Goal: Task Accomplishment & Management: Manage account settings

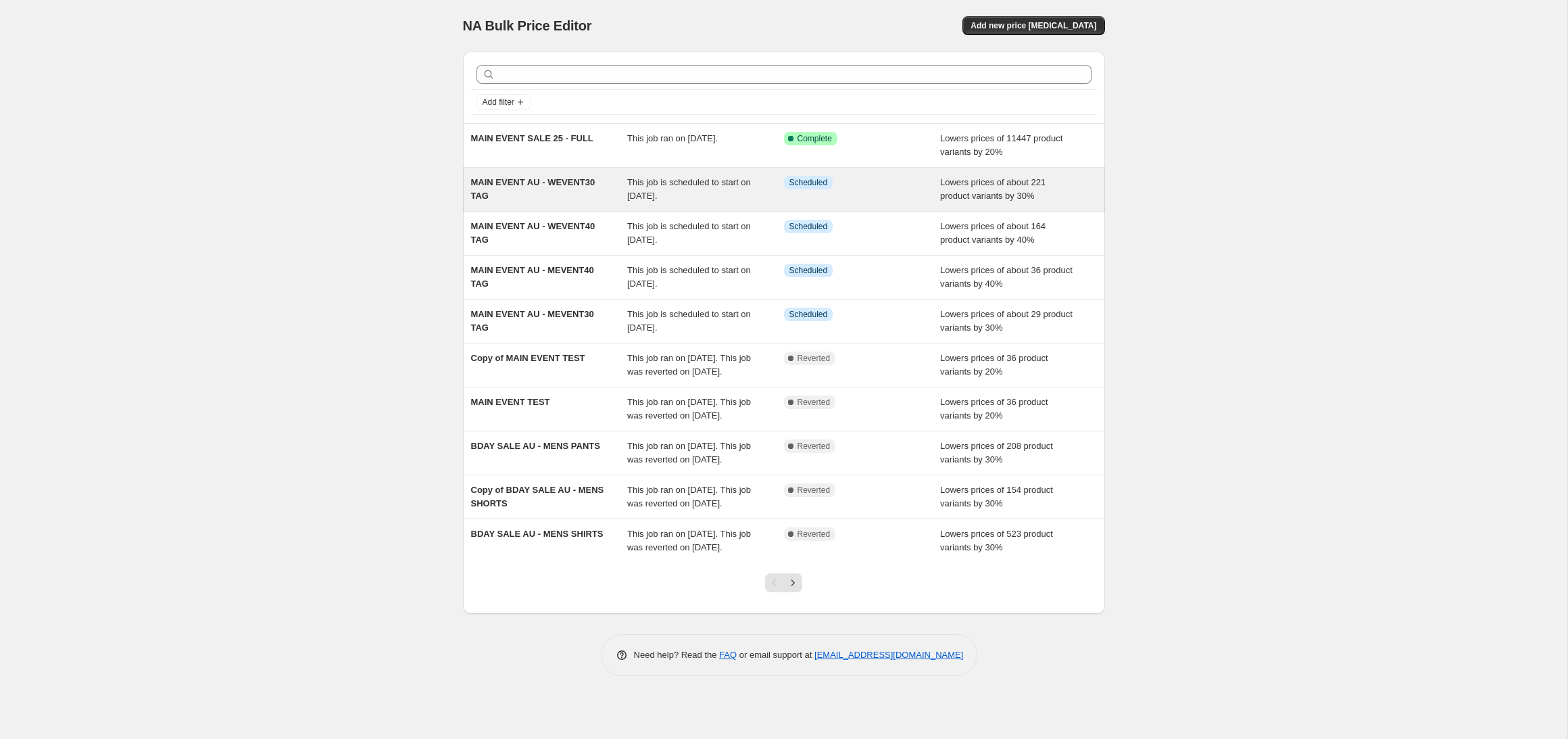
click at [661, 186] on span "This job is scheduled to start on [DATE]." at bounding box center [689, 189] width 124 height 24
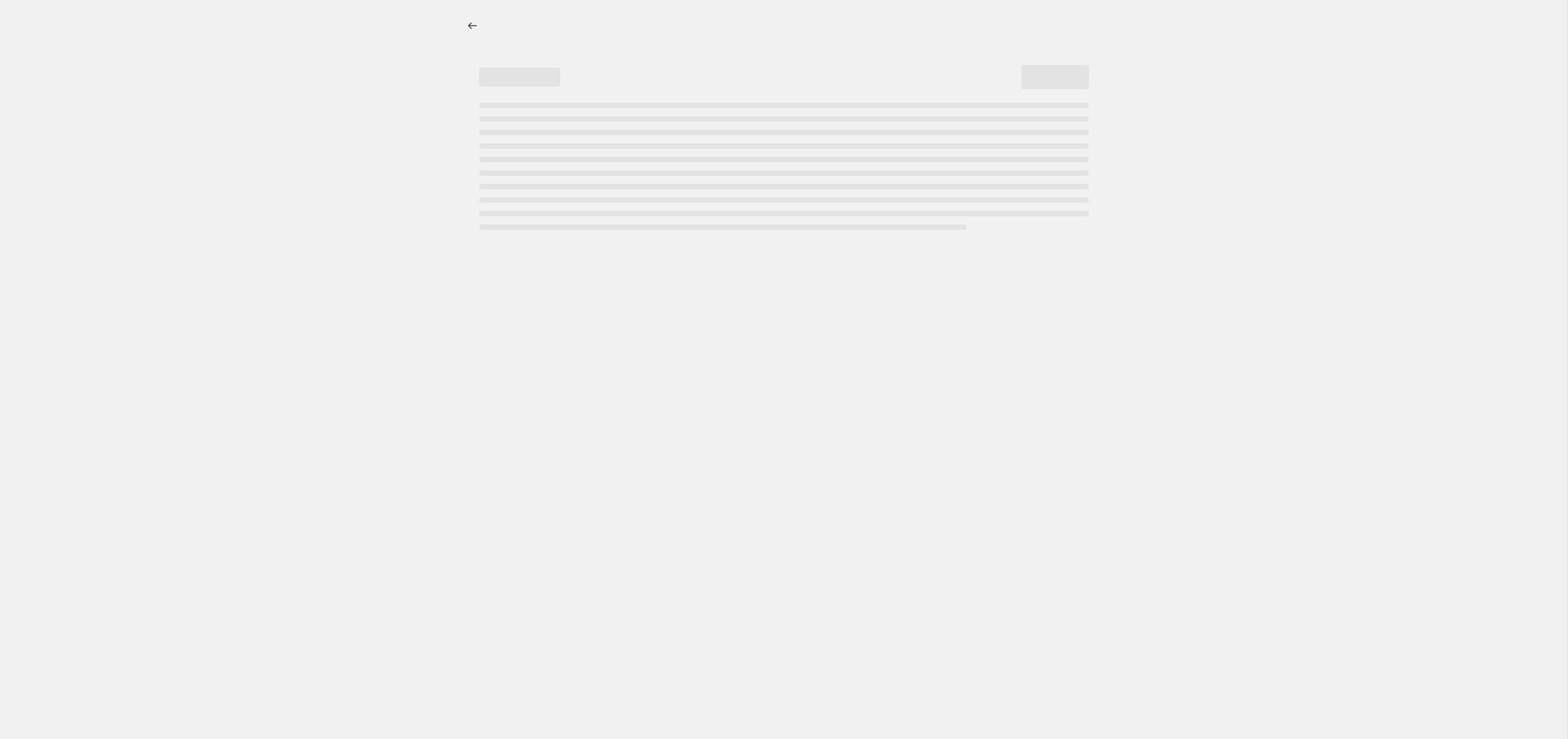
select select "percentage"
select select "product_status"
select select "tag"
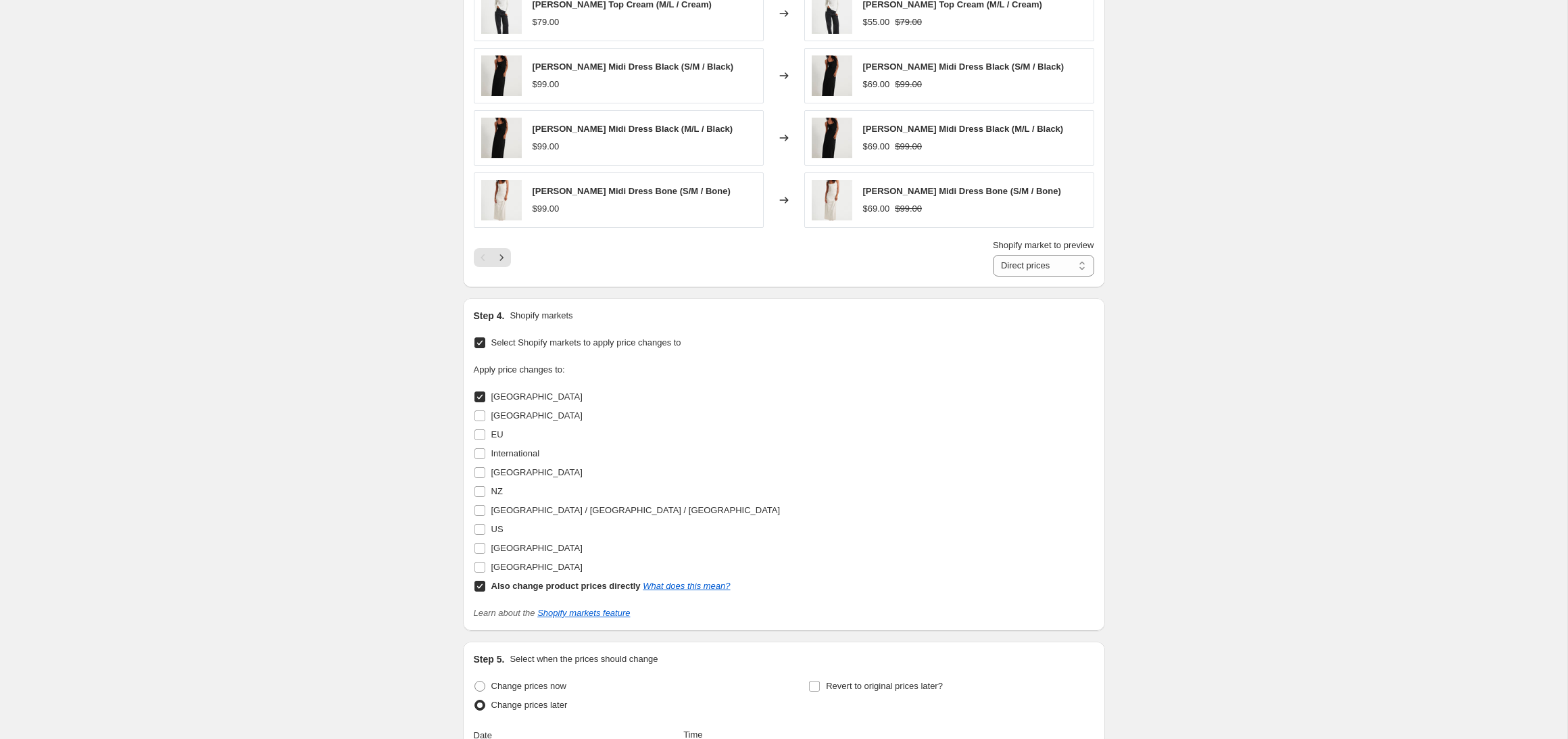
scroll to position [1484, 0]
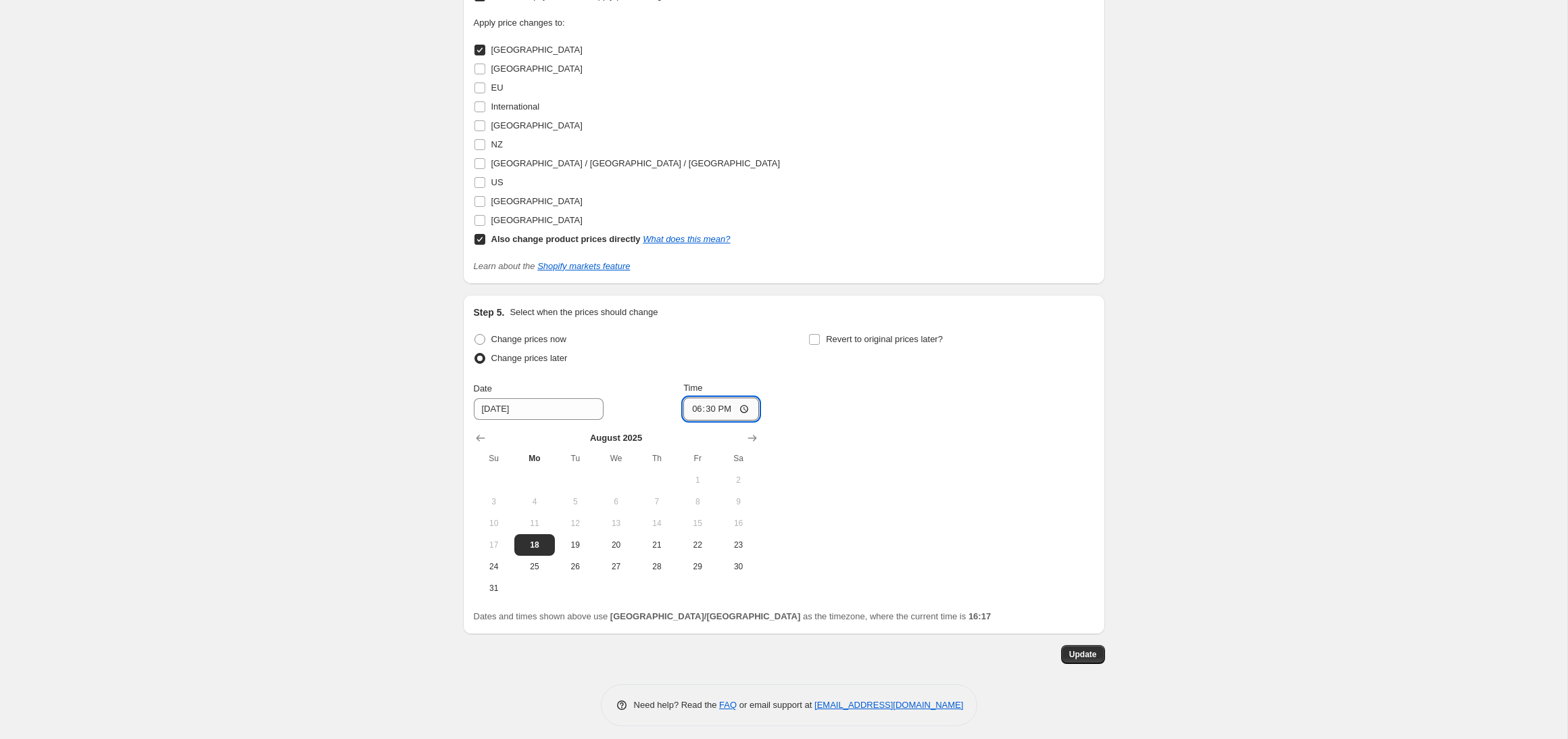
click at [691, 410] on input "18:30" at bounding box center [721, 408] width 76 height 23
type input "16:30"
click at [1075, 650] on span "Update" at bounding box center [1083, 654] width 28 height 11
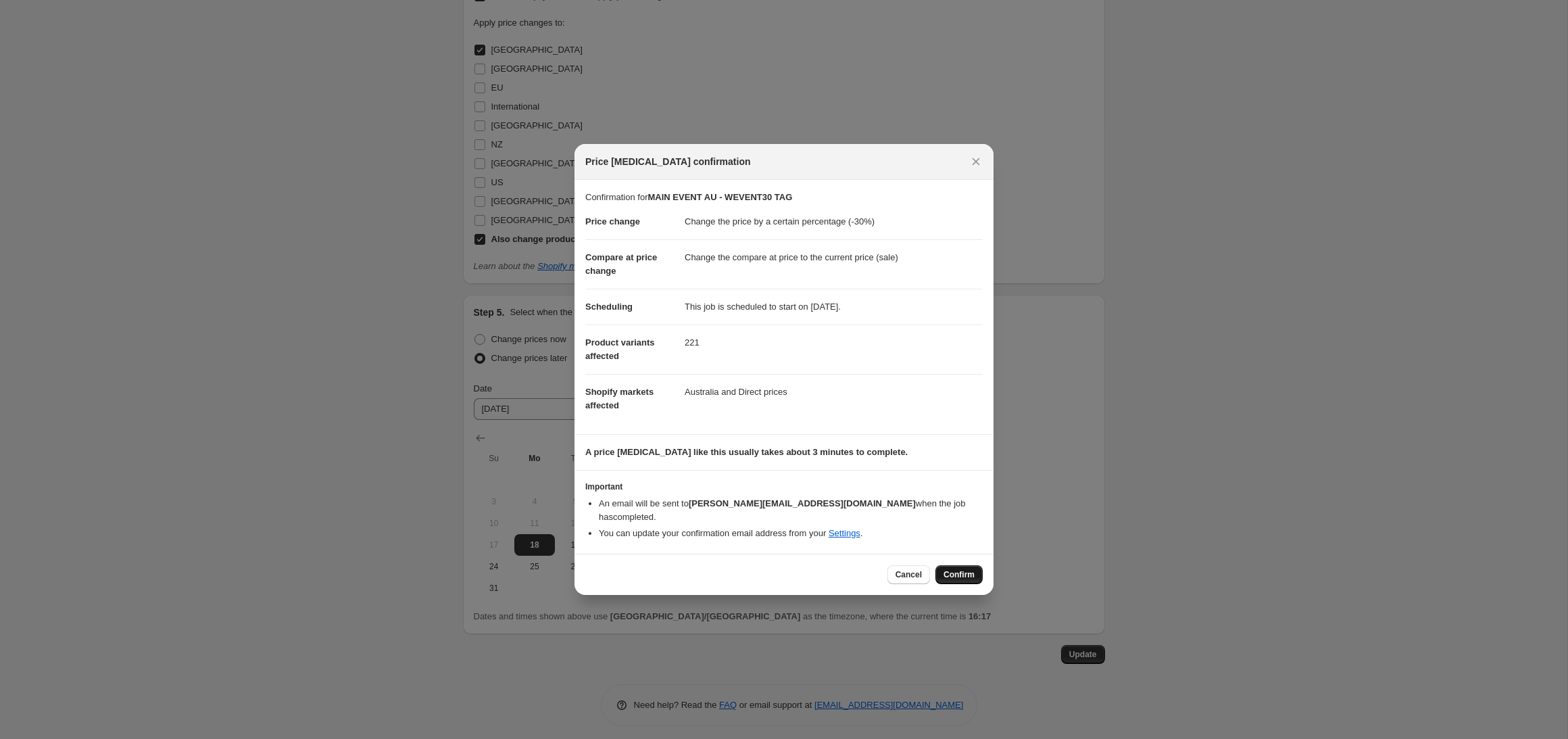
click at [956, 569] on span "Confirm" at bounding box center [960, 574] width 31 height 11
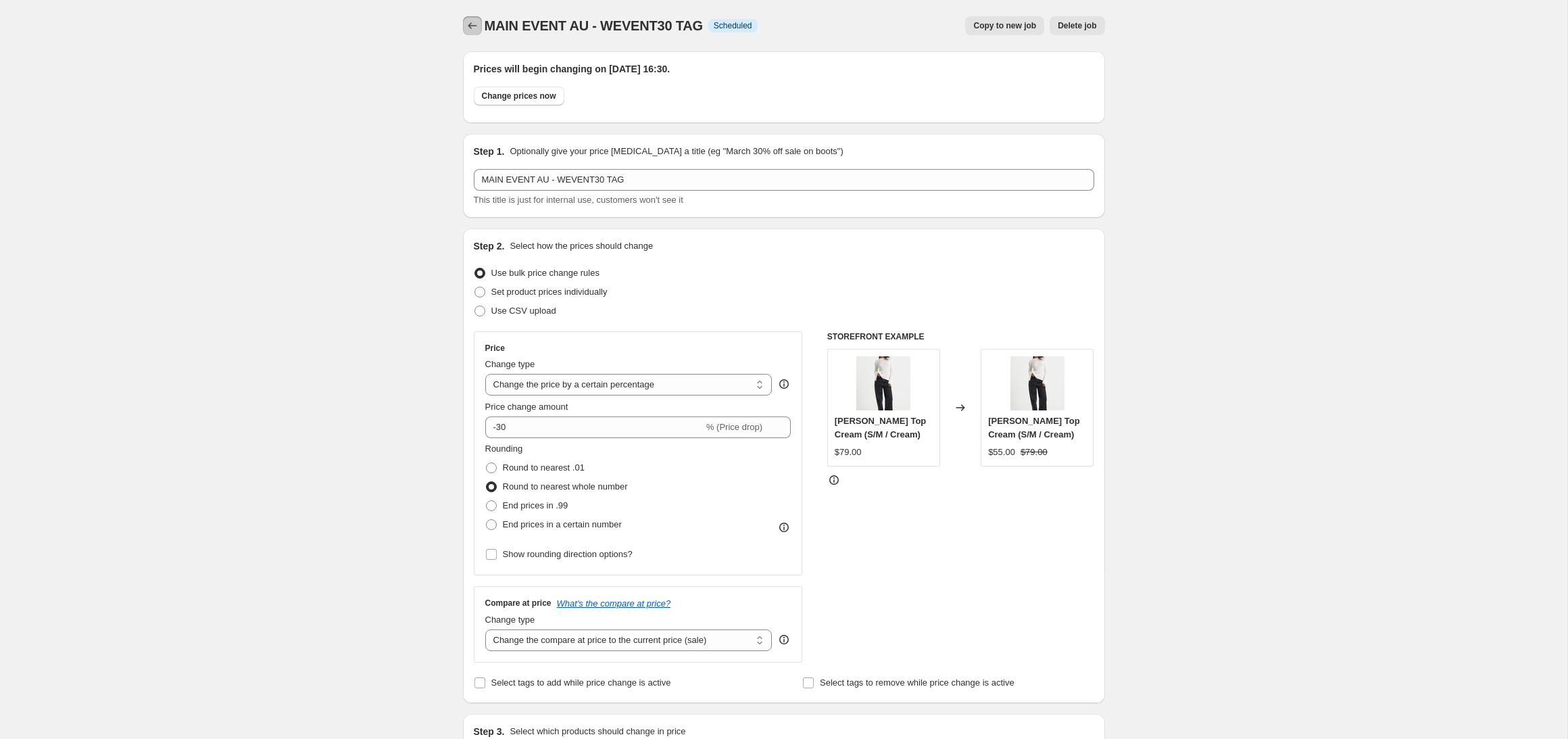
click at [479, 26] on button "Price change jobs" at bounding box center [472, 26] width 19 height 19
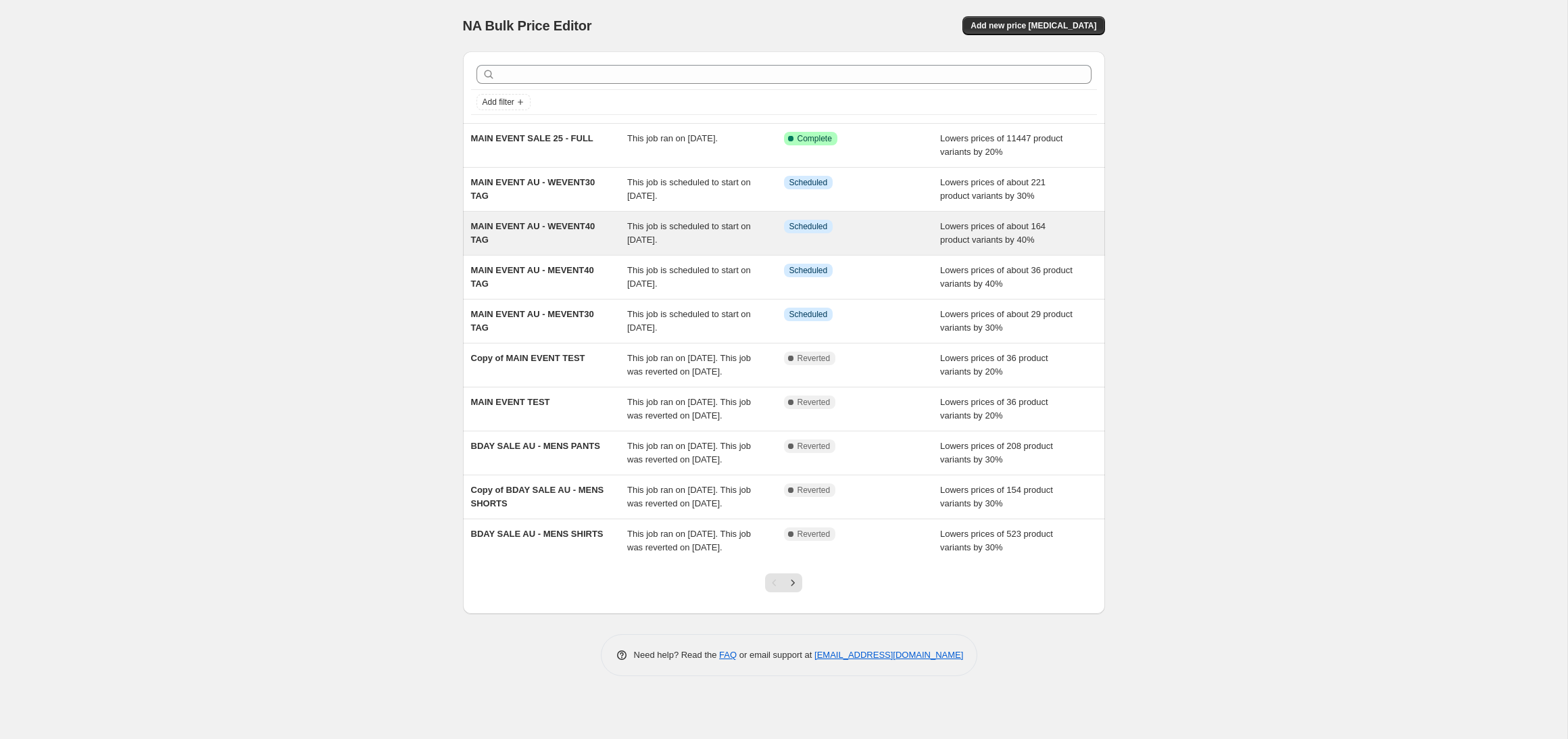
click at [684, 224] on span "This job is scheduled to start on [DATE]." at bounding box center [689, 233] width 124 height 24
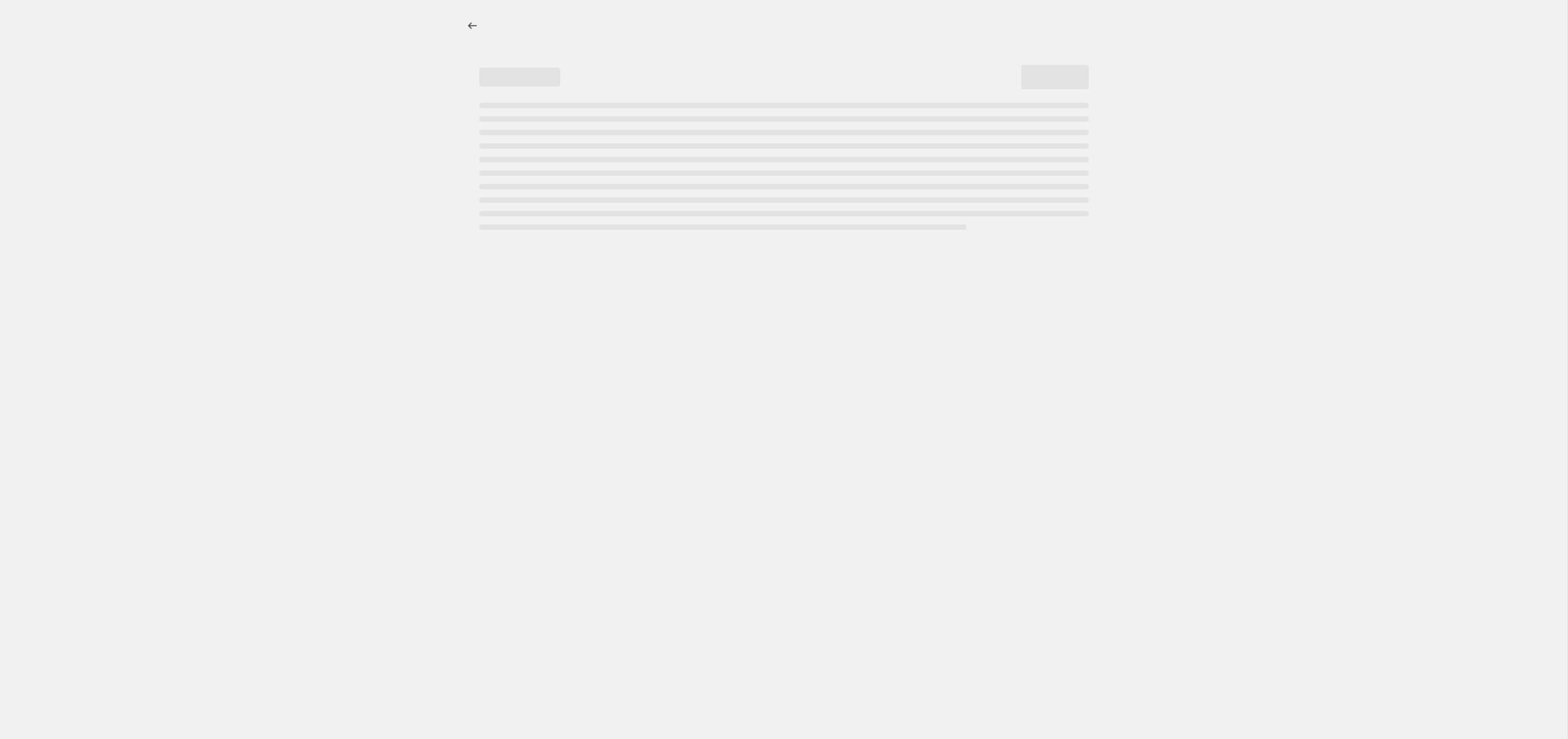
select select "percentage"
select select "product_status"
select select "tag"
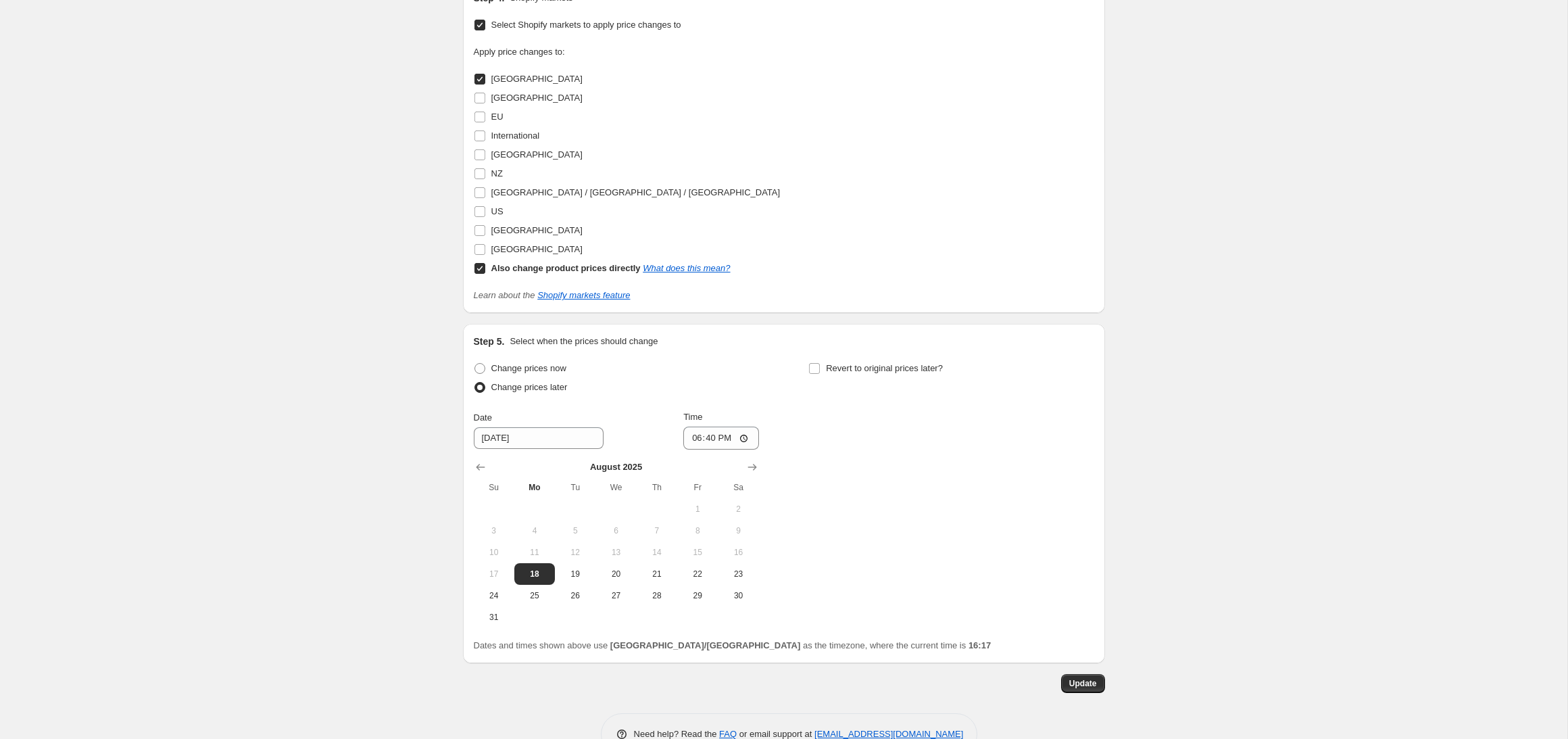
scroll to position [1491, 0]
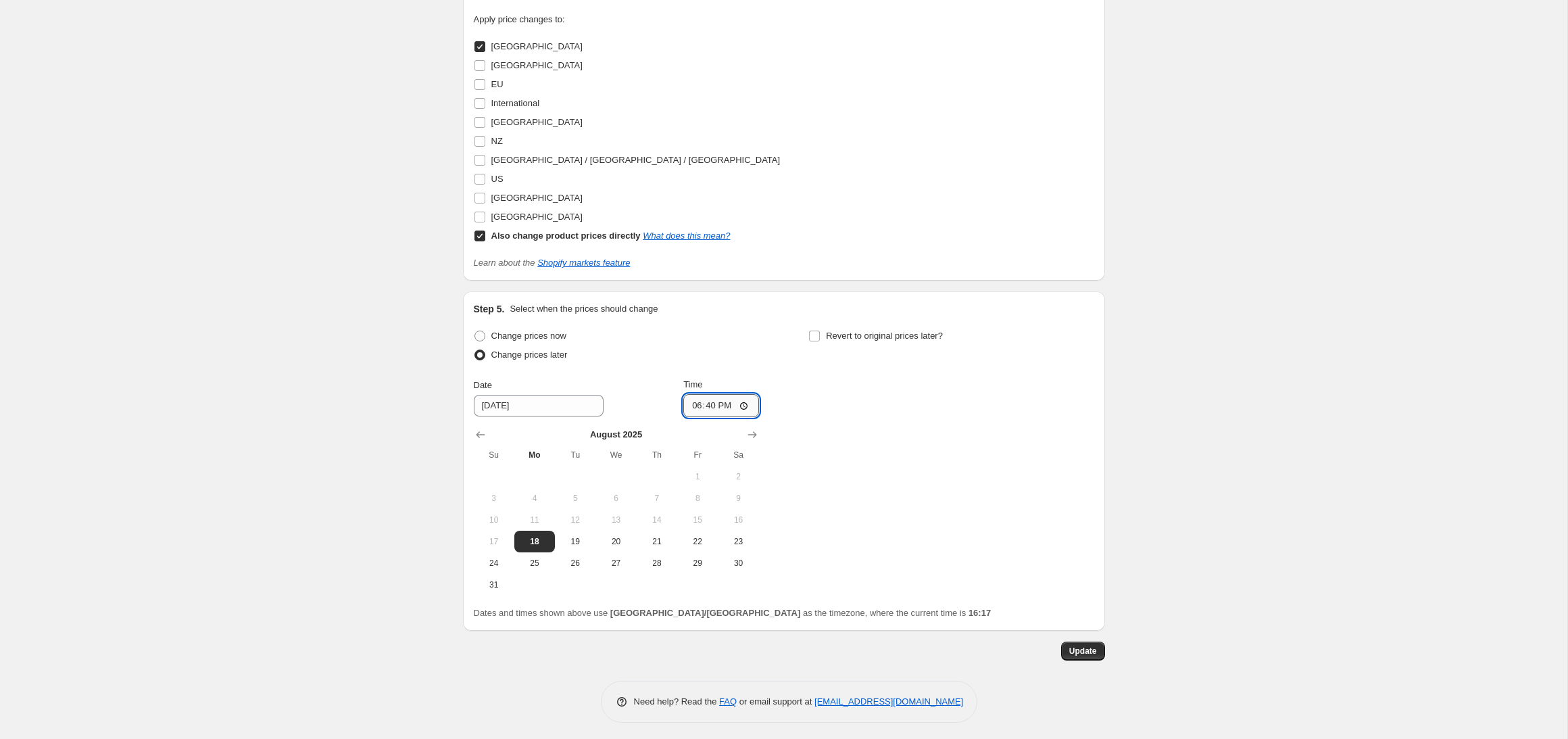
click at [694, 400] on input "18:40" at bounding box center [721, 405] width 76 height 23
type input "16:40"
drag, startPoint x: 941, startPoint y: 409, endPoint x: 967, endPoint y: 457, distance: 54.6
click at [941, 409] on div "Change prices now Change prices later Date [DATE] Time 16:40 [DATE] Su Mo Tu We…" at bounding box center [784, 460] width 621 height 269
click at [1078, 651] on span "Update" at bounding box center [1083, 651] width 28 height 11
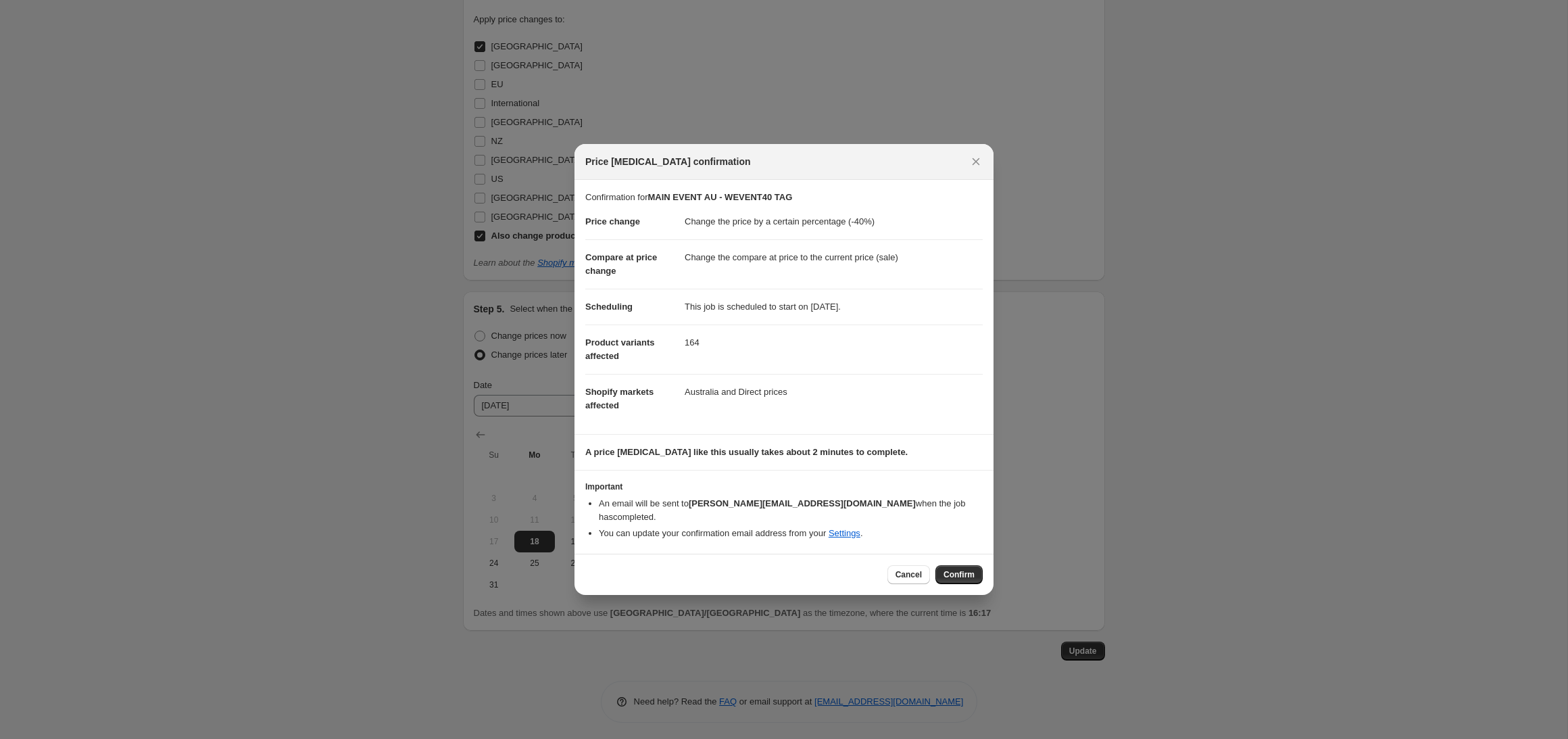
drag, startPoint x: 960, startPoint y: 561, endPoint x: 954, endPoint y: 561, distance: 6.0
click at [960, 565] on button "Confirm" at bounding box center [959, 574] width 47 height 19
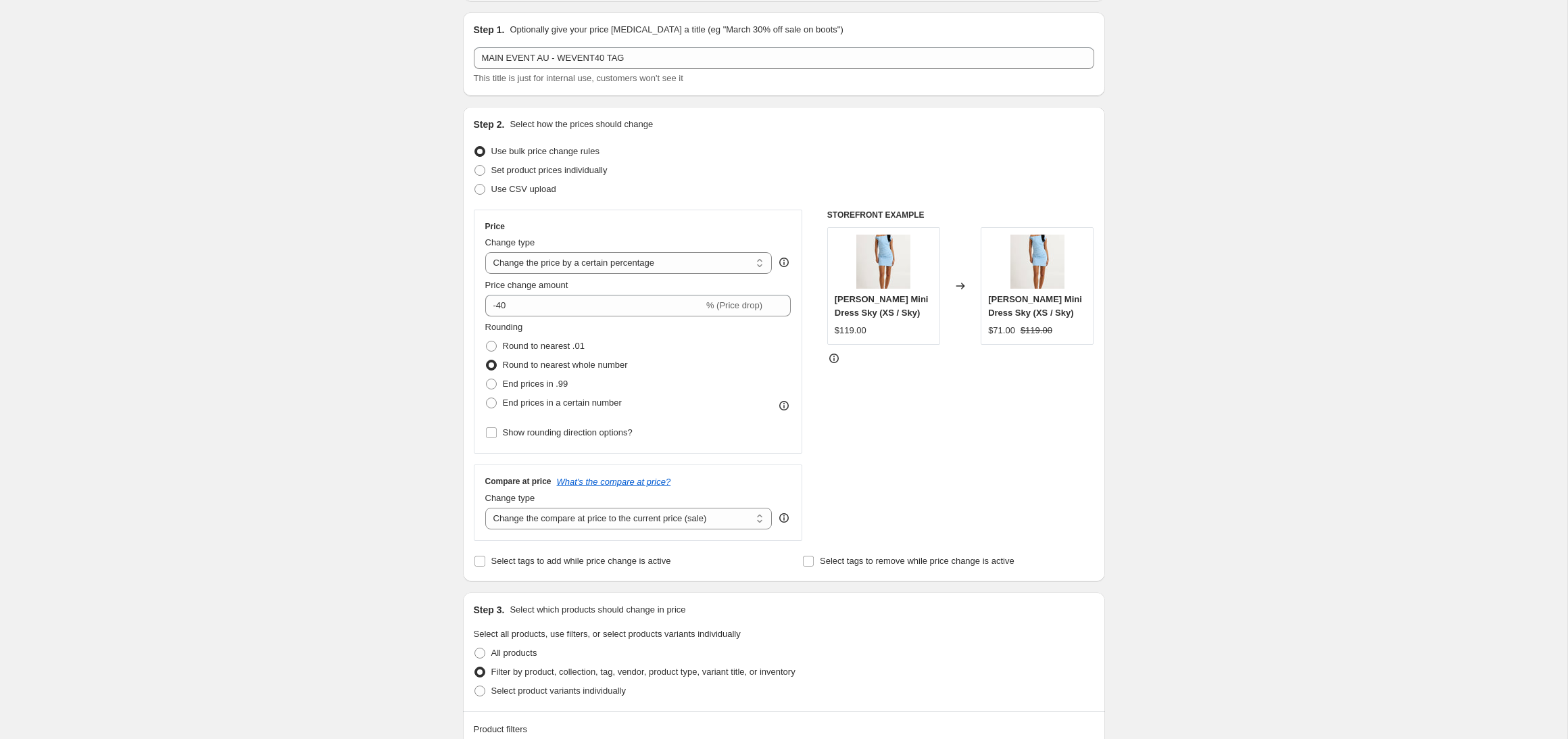
scroll to position [0, 0]
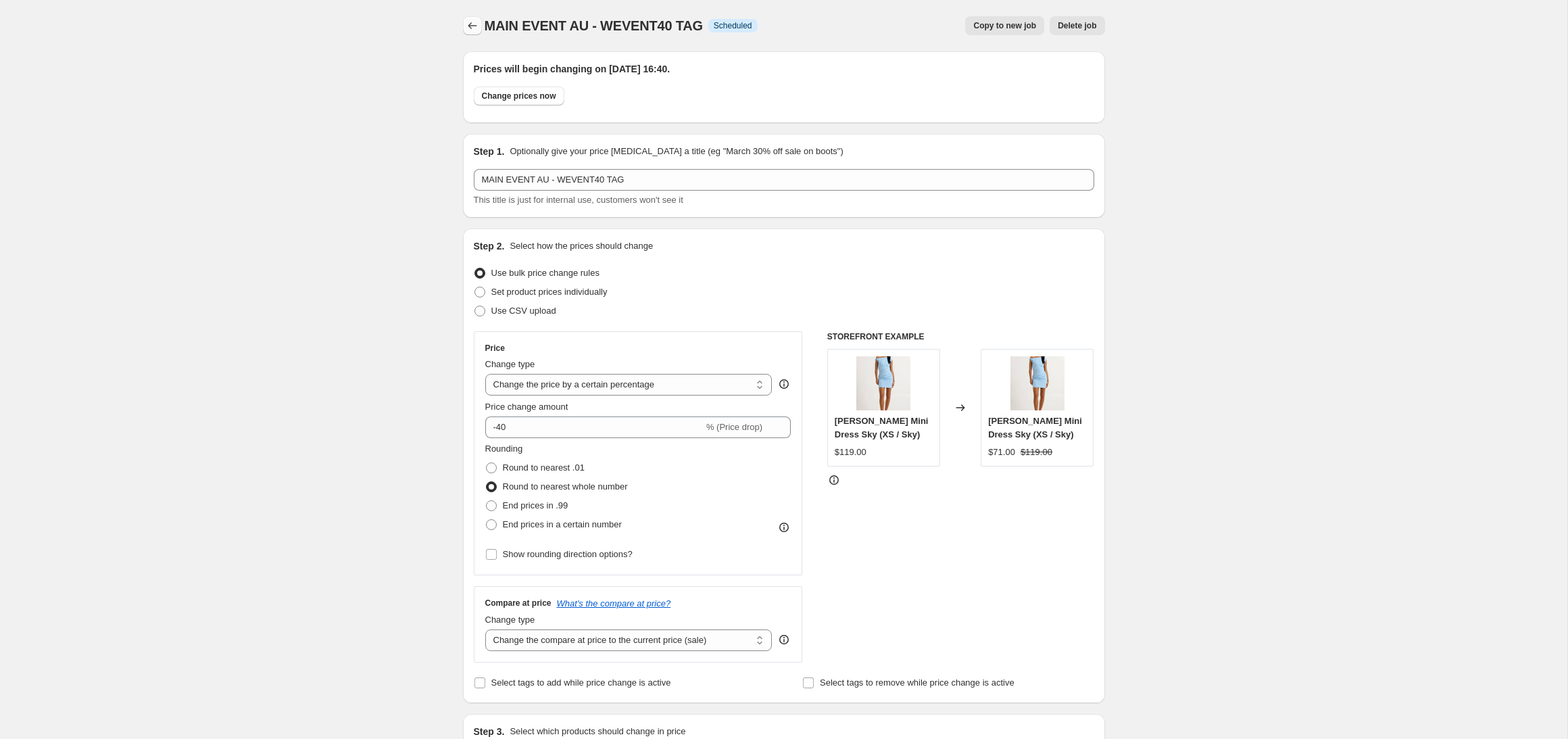
click at [466, 29] on icon "Price change jobs" at bounding box center [472, 25] width 14 height 14
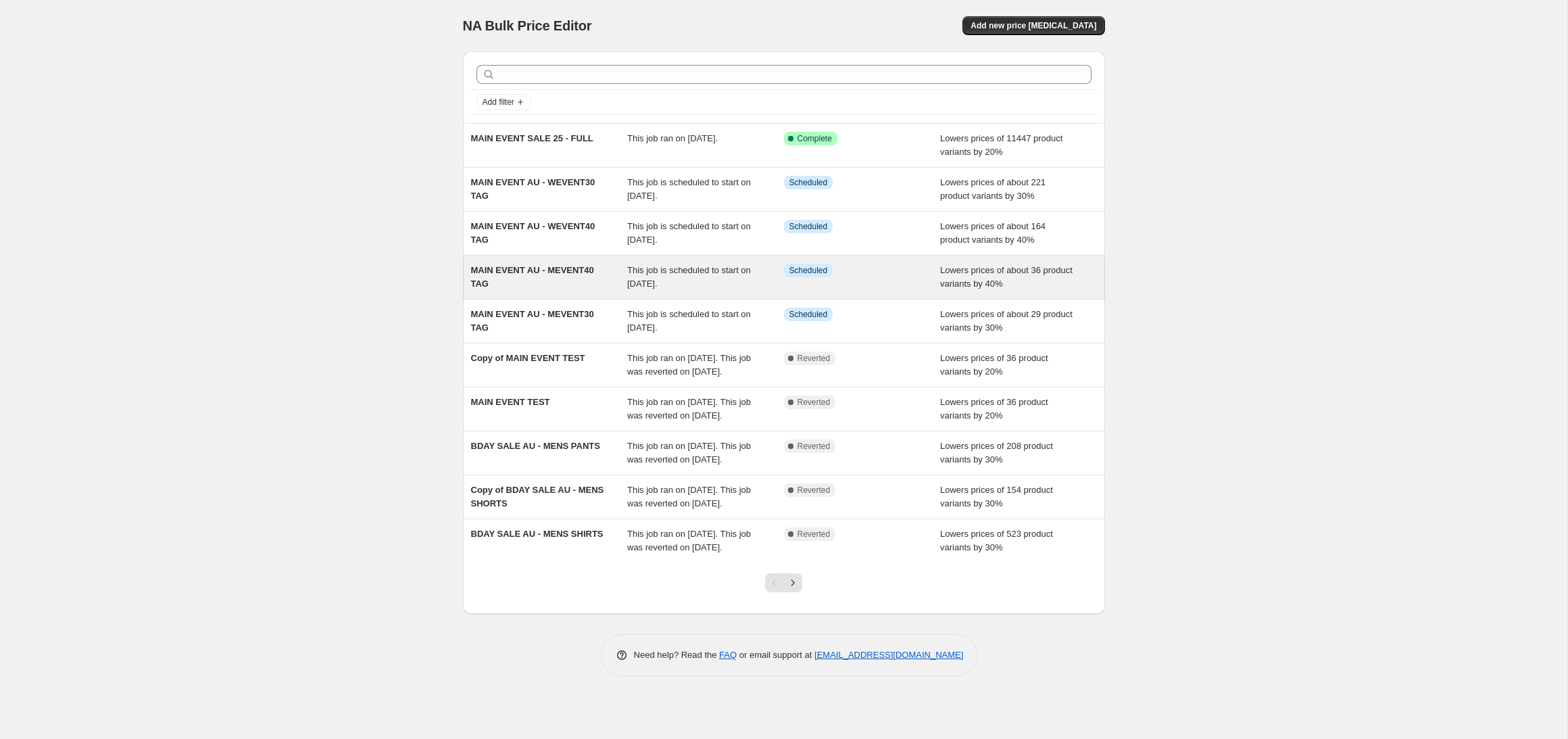
click at [583, 267] on span "MAIN EVENT AU - MEVENT40 TAG" at bounding box center [533, 277] width 123 height 24
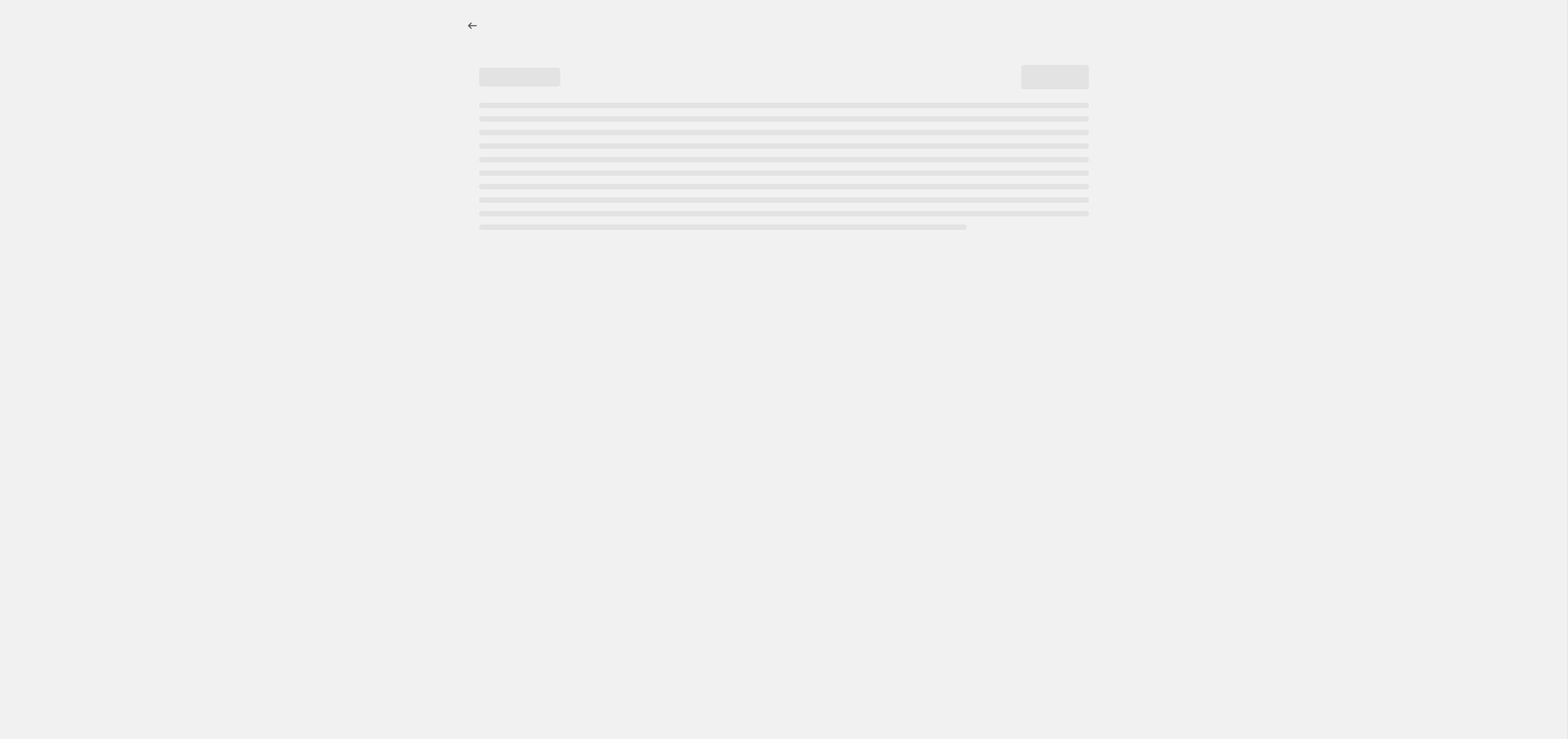
select select "percentage"
select select "product_status"
select select "tag"
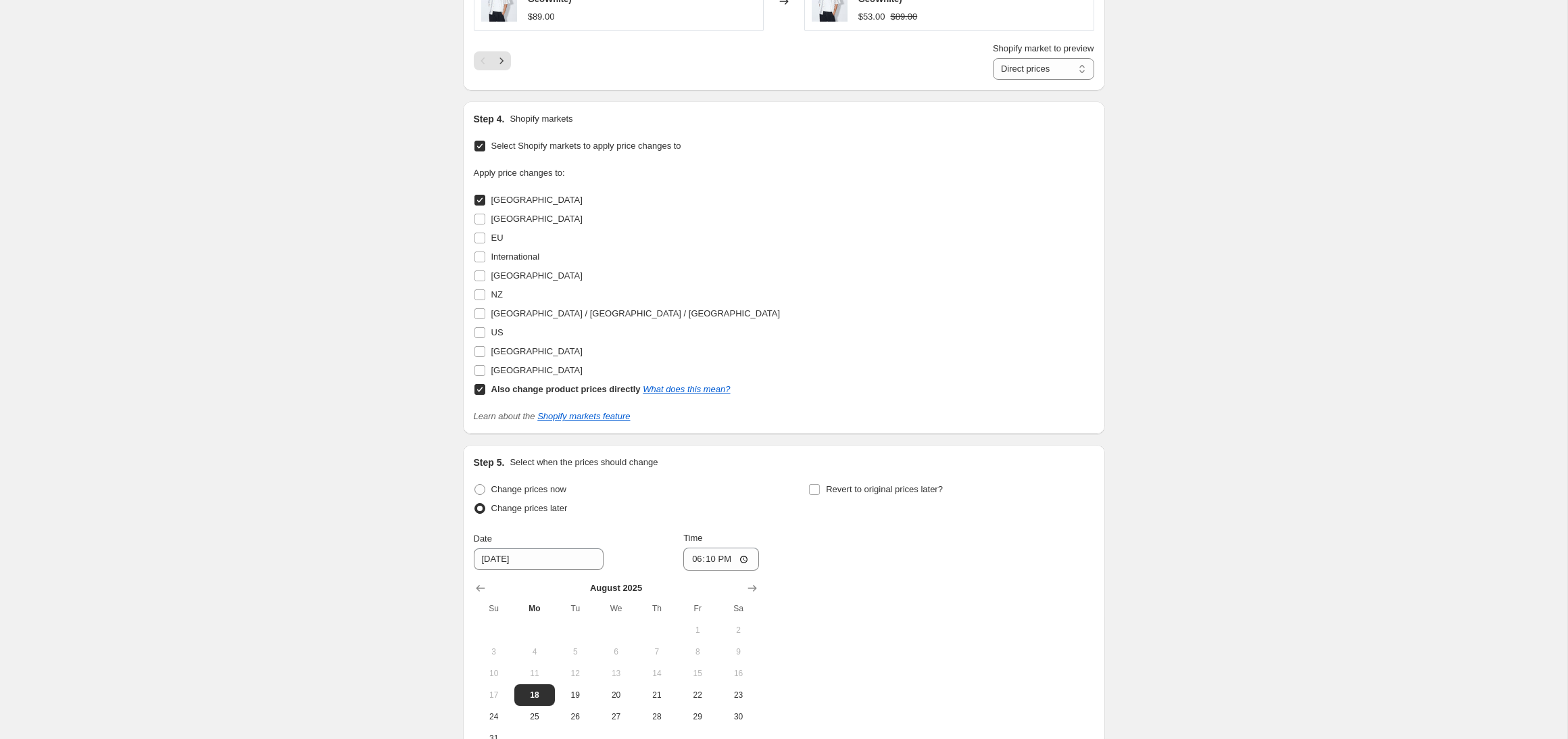
scroll to position [1491, 0]
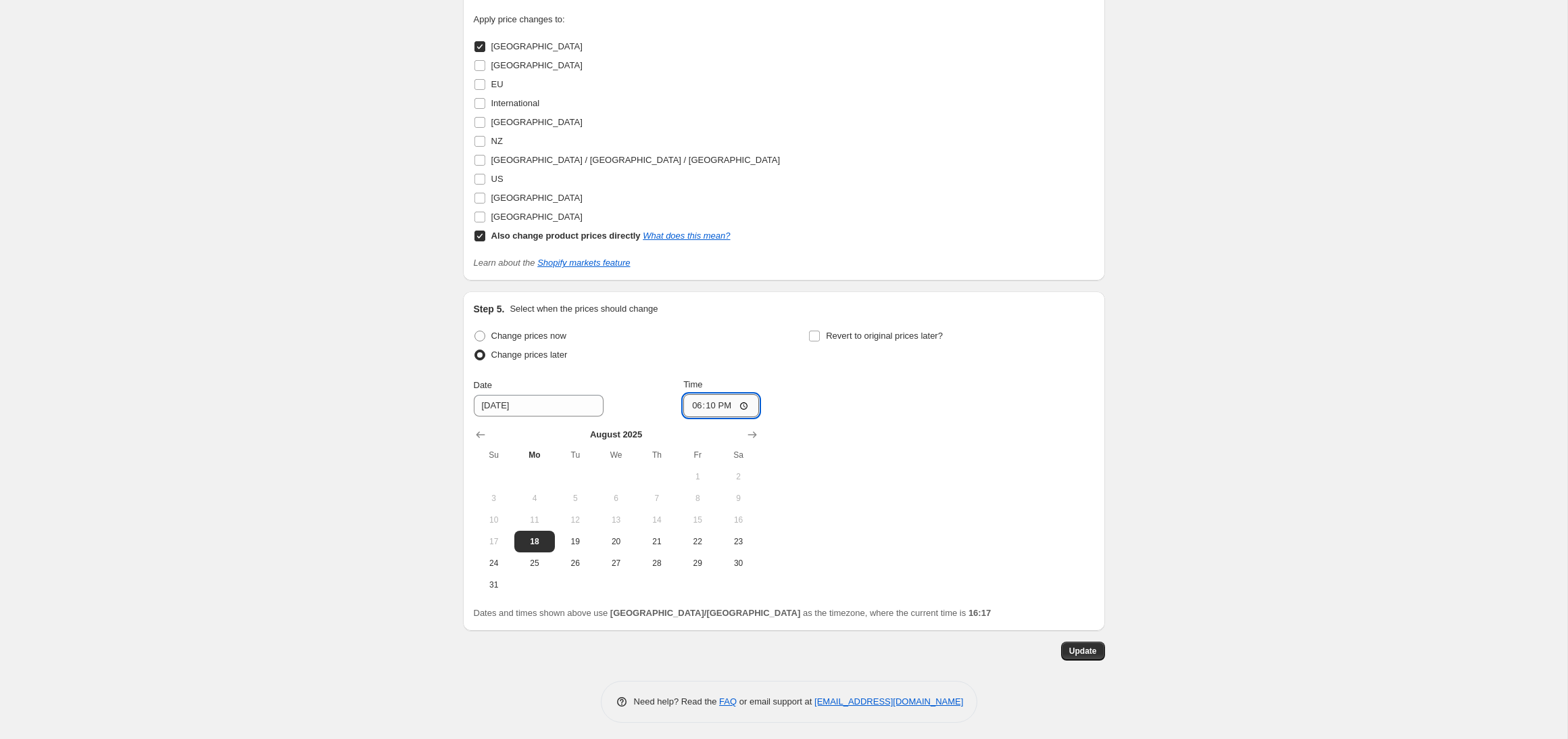
click at [686, 399] on input "18:10" at bounding box center [721, 405] width 76 height 23
type input "16:50"
click at [1075, 648] on span "Update" at bounding box center [1083, 651] width 28 height 11
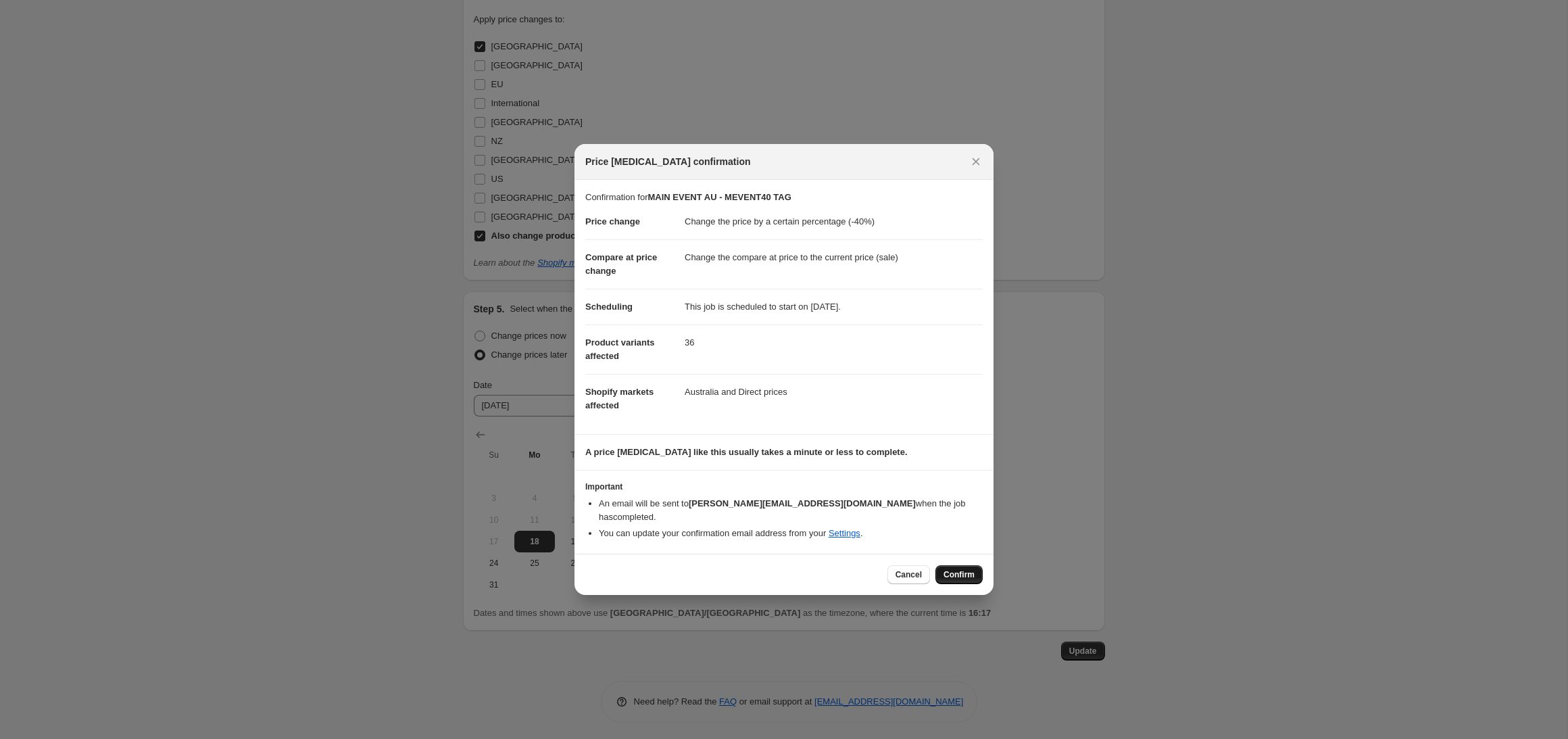
click at [962, 569] on span "Confirm" at bounding box center [960, 574] width 31 height 11
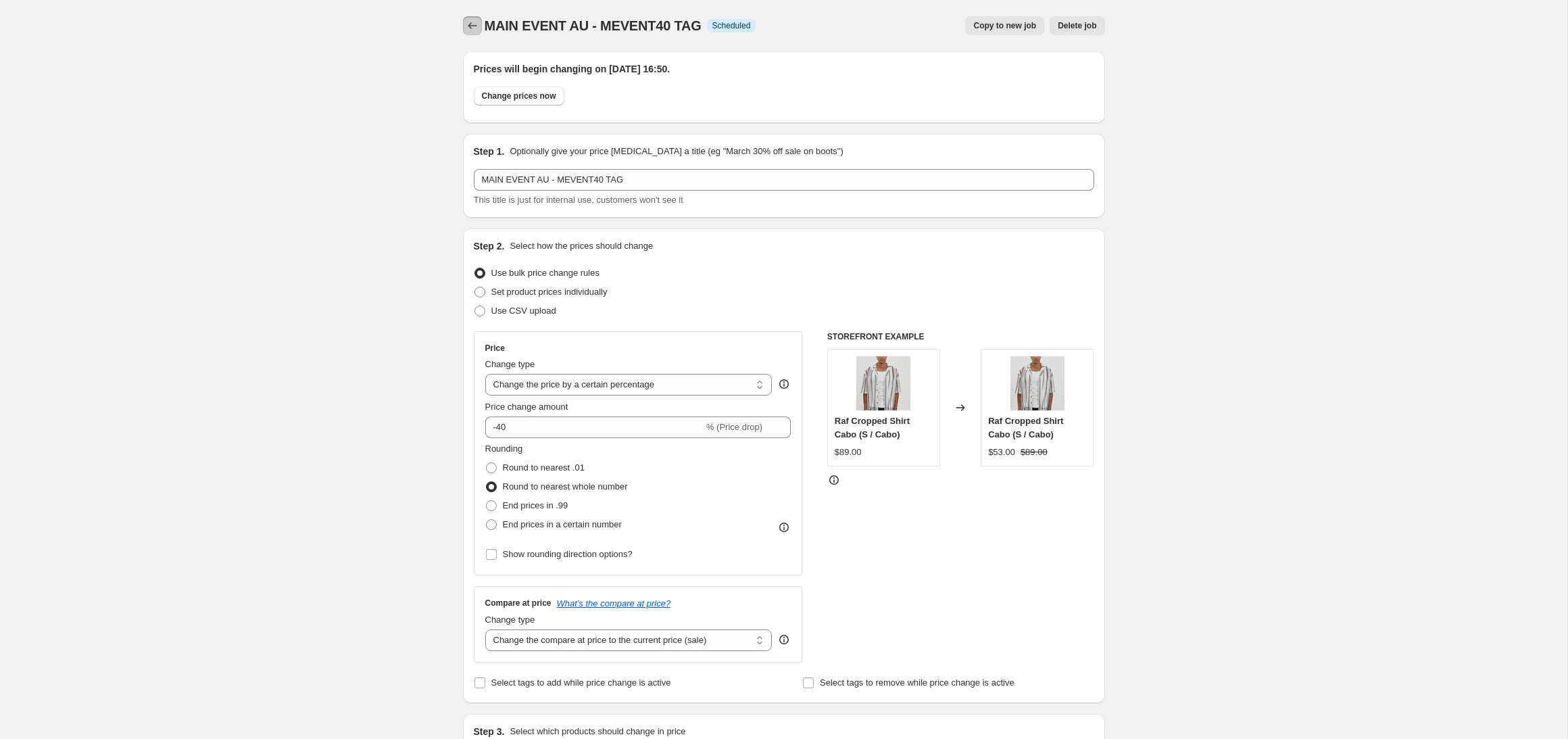
click at [476, 22] on icon "Price change jobs" at bounding box center [472, 25] width 14 height 14
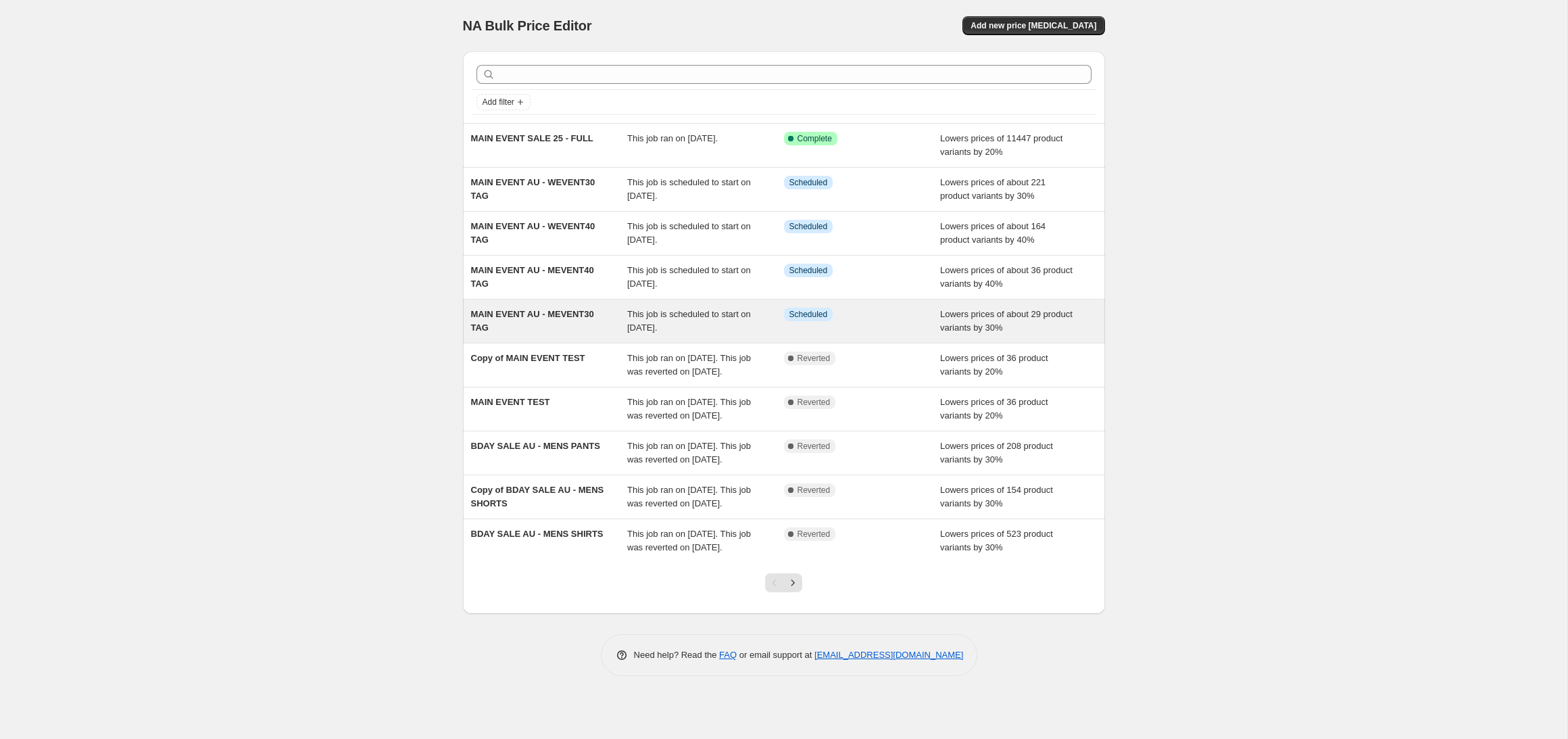
click at [600, 318] on div "MAIN EVENT AU - MEVENT30 TAG" at bounding box center [549, 320] width 157 height 27
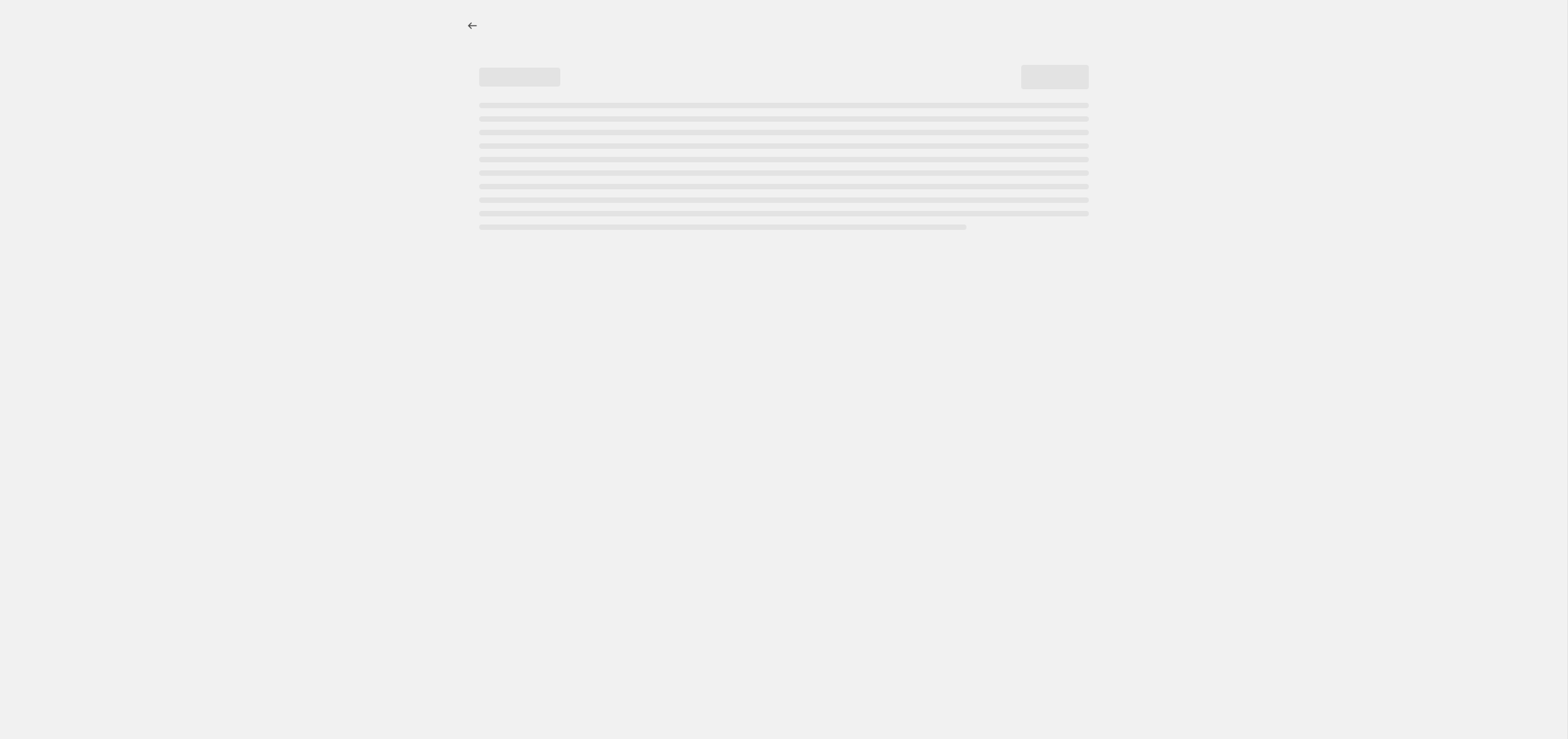
select select "percentage"
select select "product_status"
select select "tag"
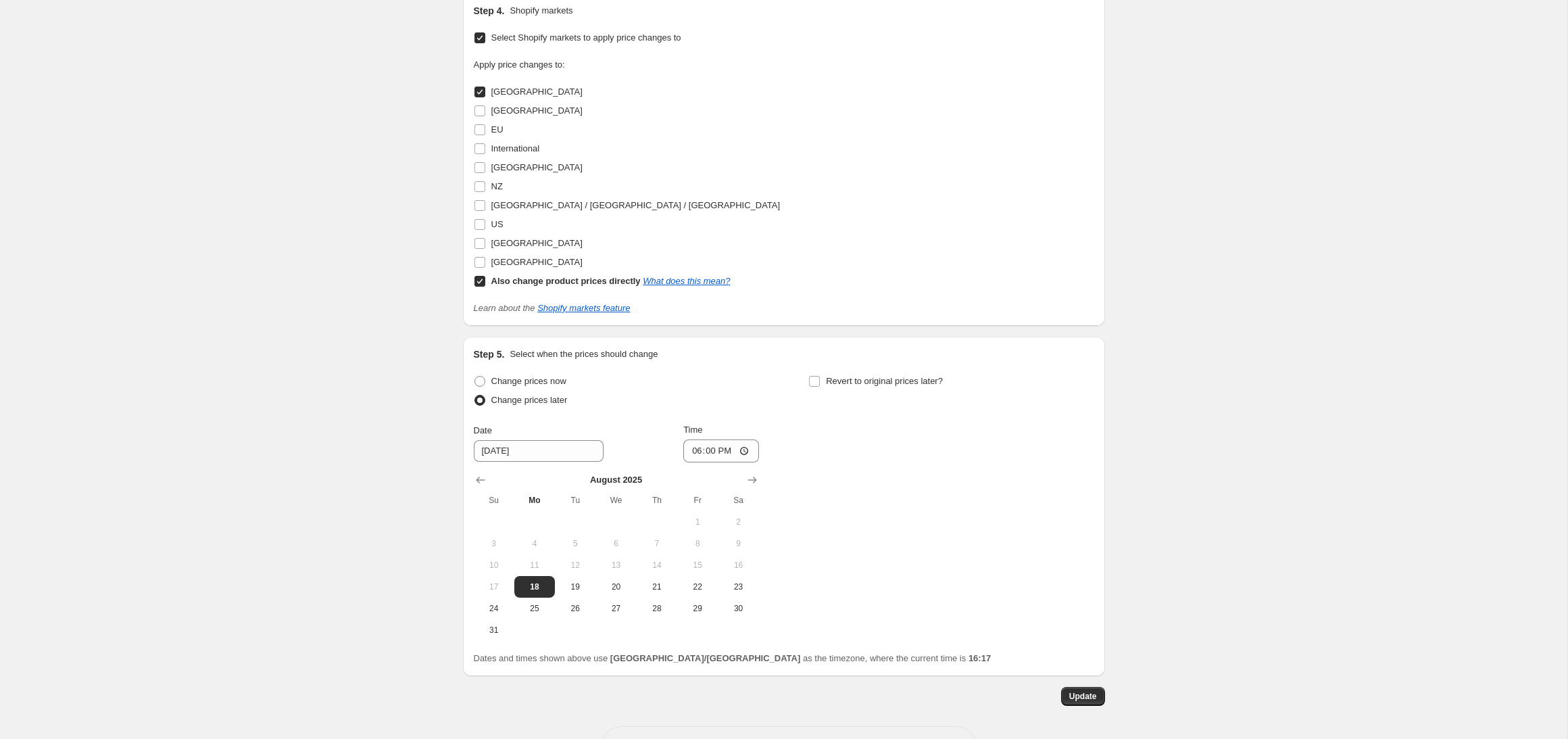
scroll to position [1491, 0]
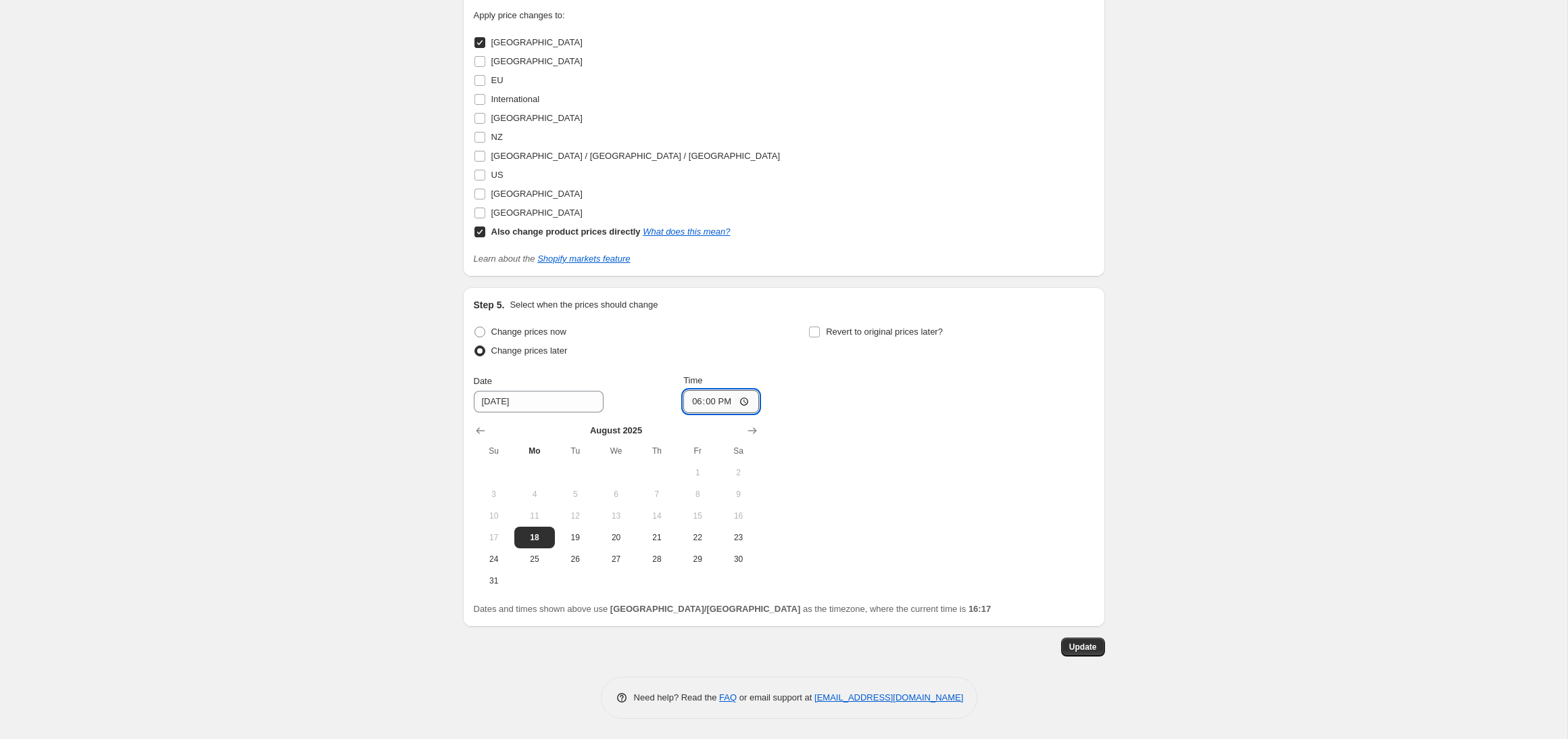
click at [692, 402] on input "18:00" at bounding box center [721, 401] width 76 height 23
type input "16:50"
click at [1070, 645] on span "Update" at bounding box center [1083, 646] width 28 height 11
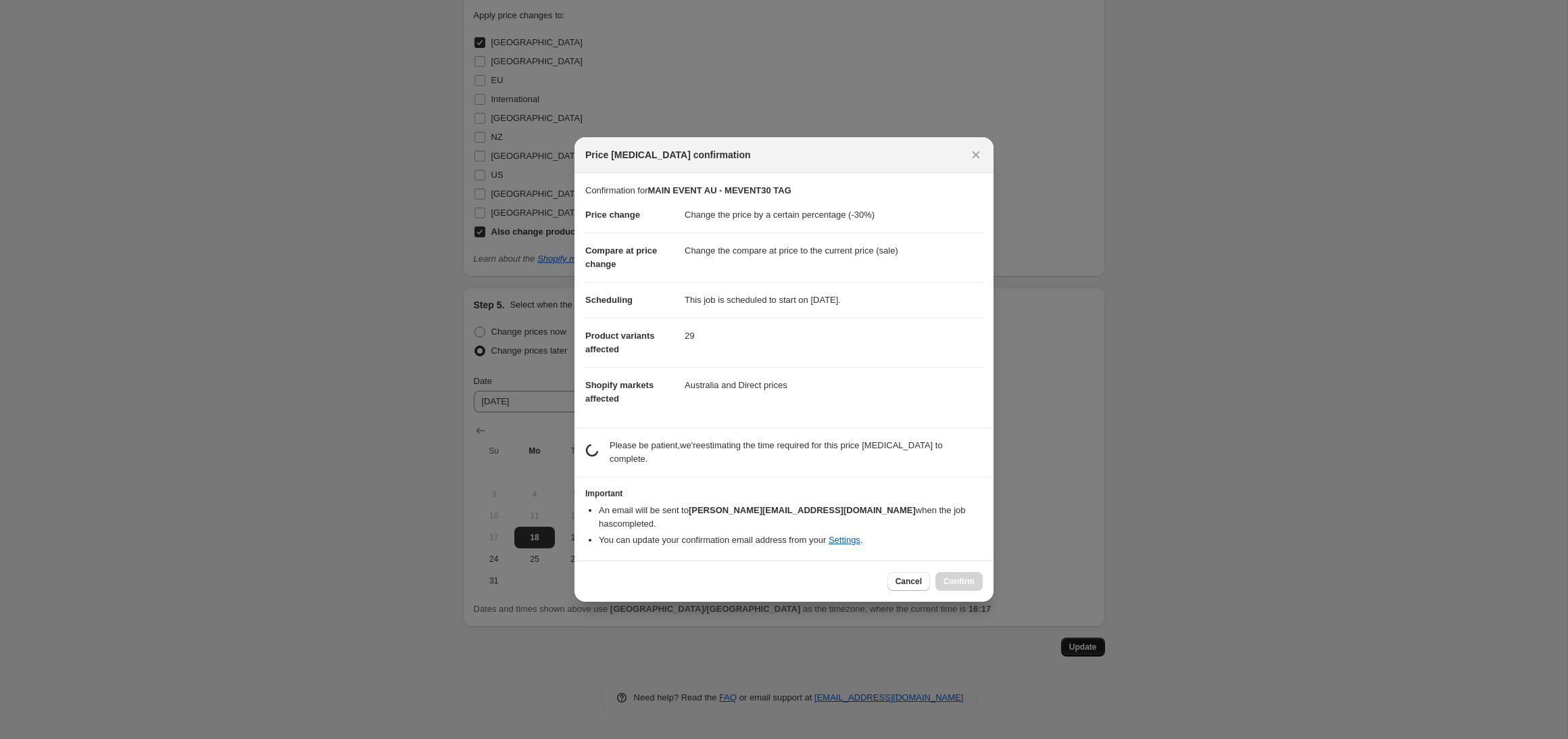
scroll to position [0, 0]
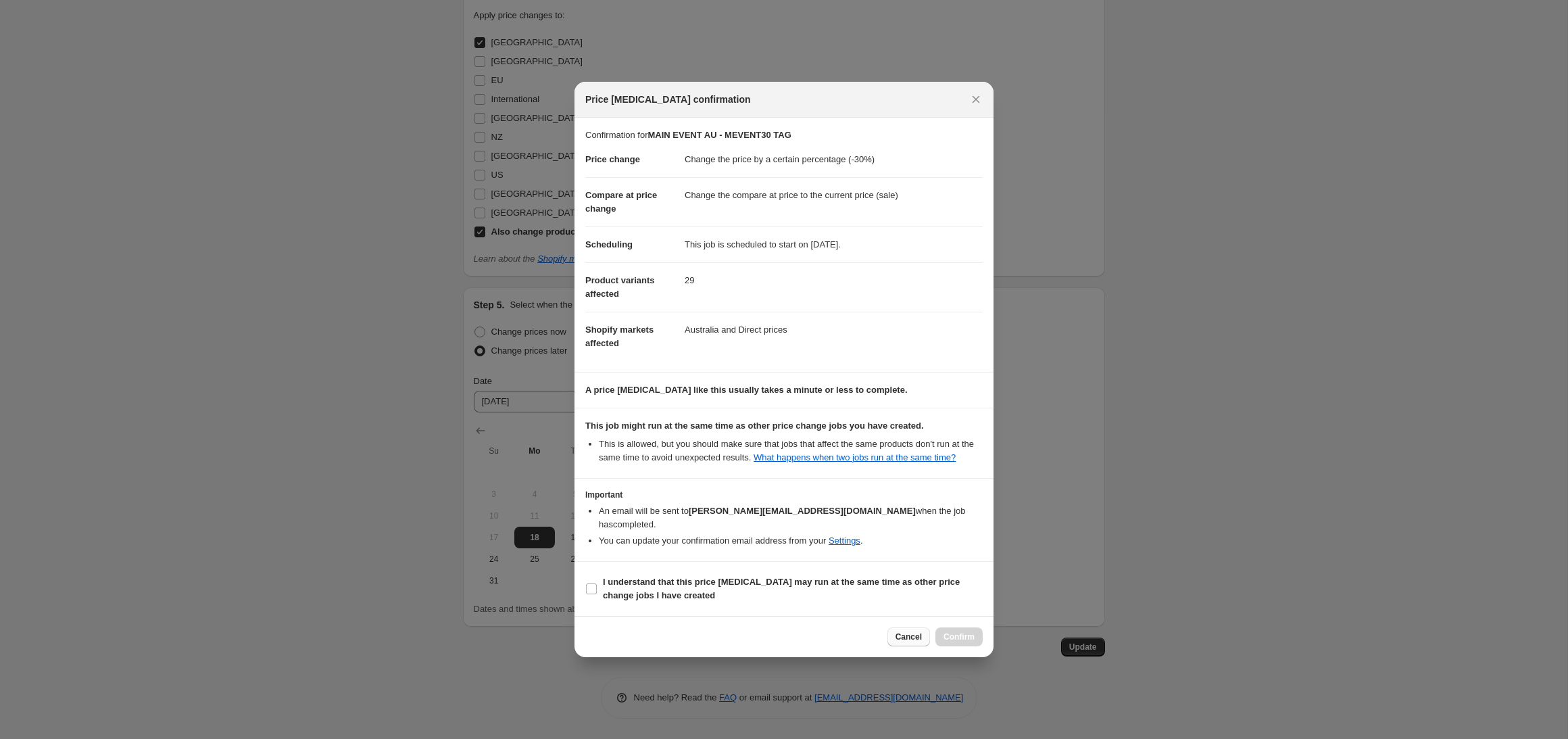
click at [901, 632] on span "Cancel" at bounding box center [909, 637] width 26 height 11
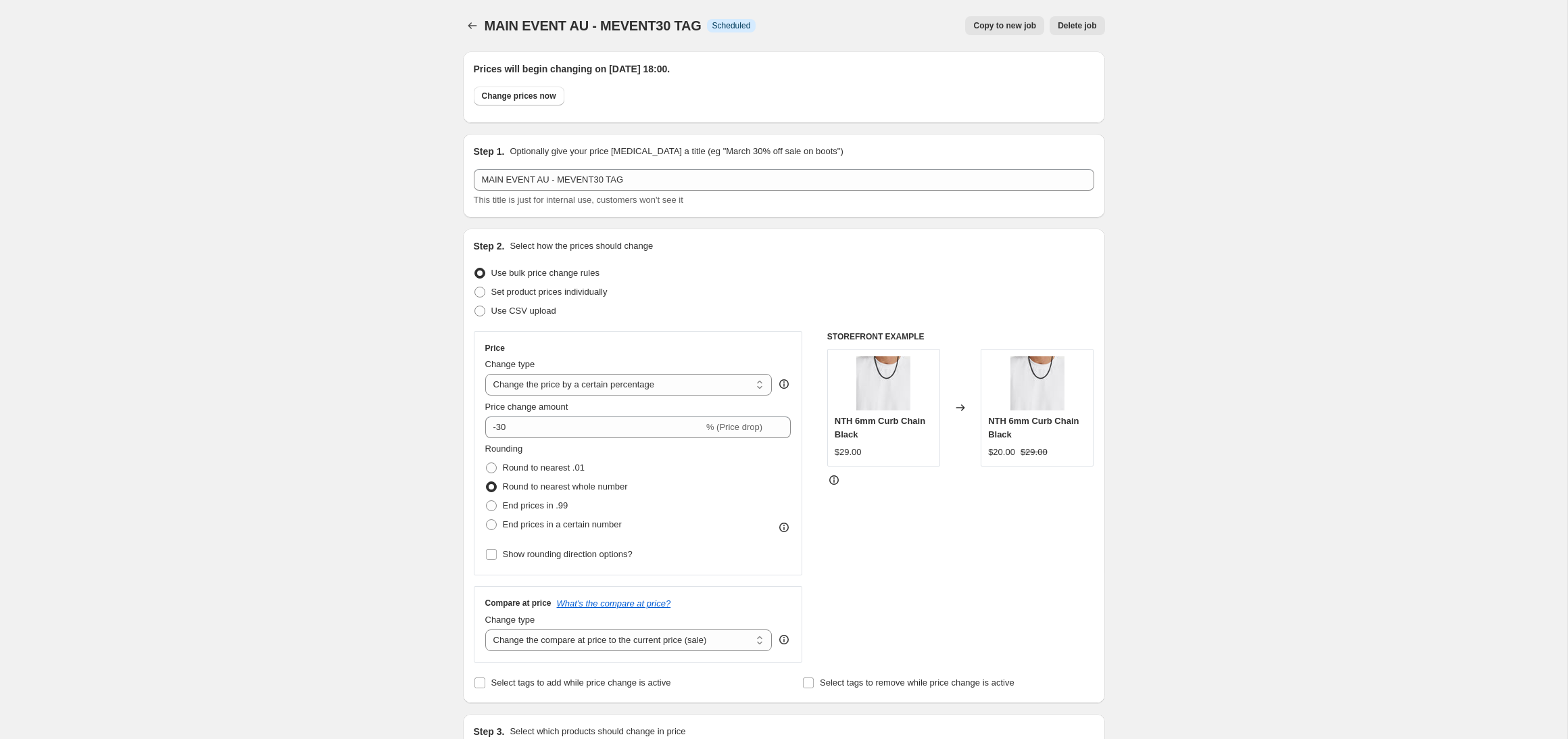
scroll to position [1491, 0]
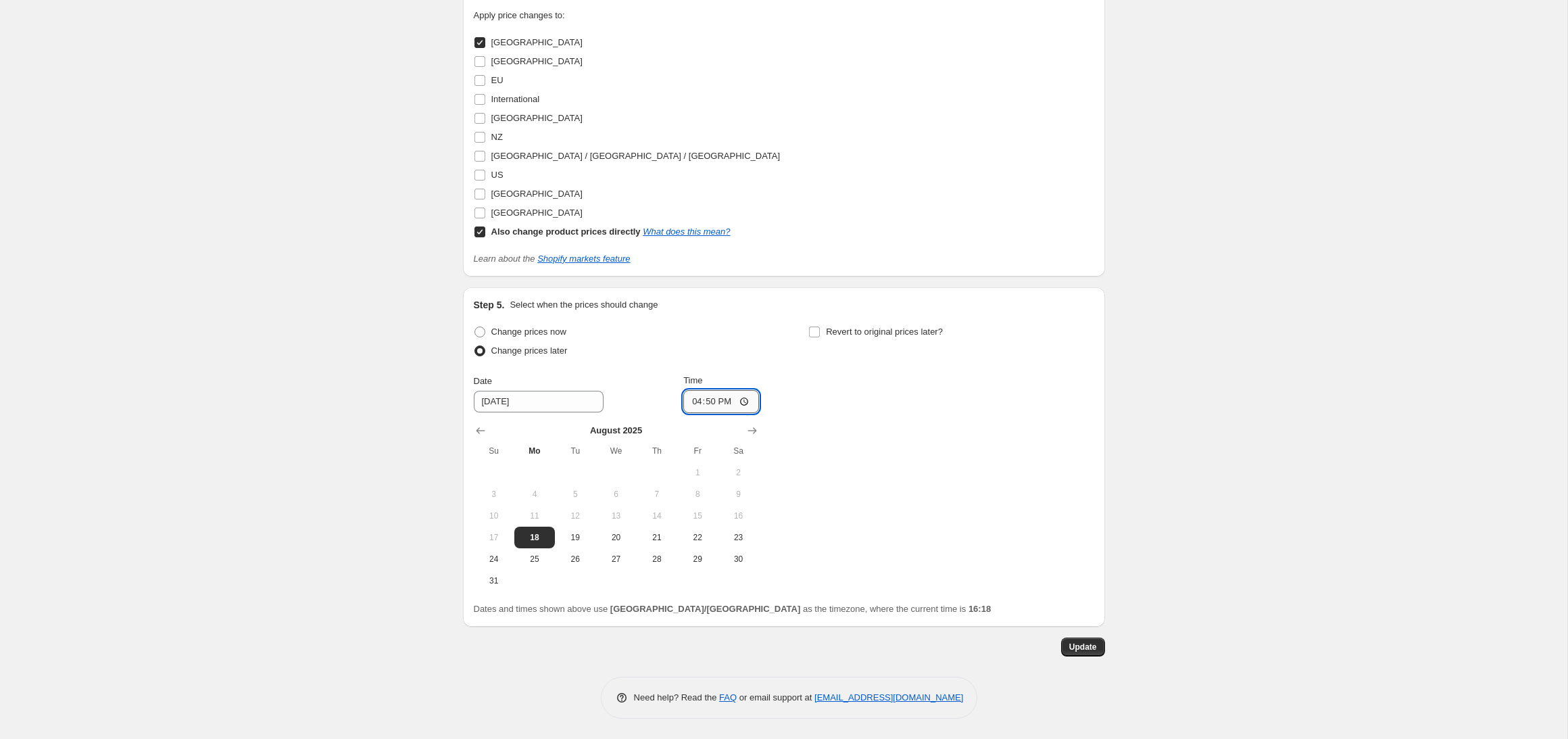
drag, startPoint x: 691, startPoint y: 399, endPoint x: 701, endPoint y: 401, distance: 10.2
click at [691, 399] on input "16:50" at bounding box center [721, 401] width 76 height 23
type input "17:00"
click at [1078, 643] on span "Update" at bounding box center [1083, 646] width 28 height 11
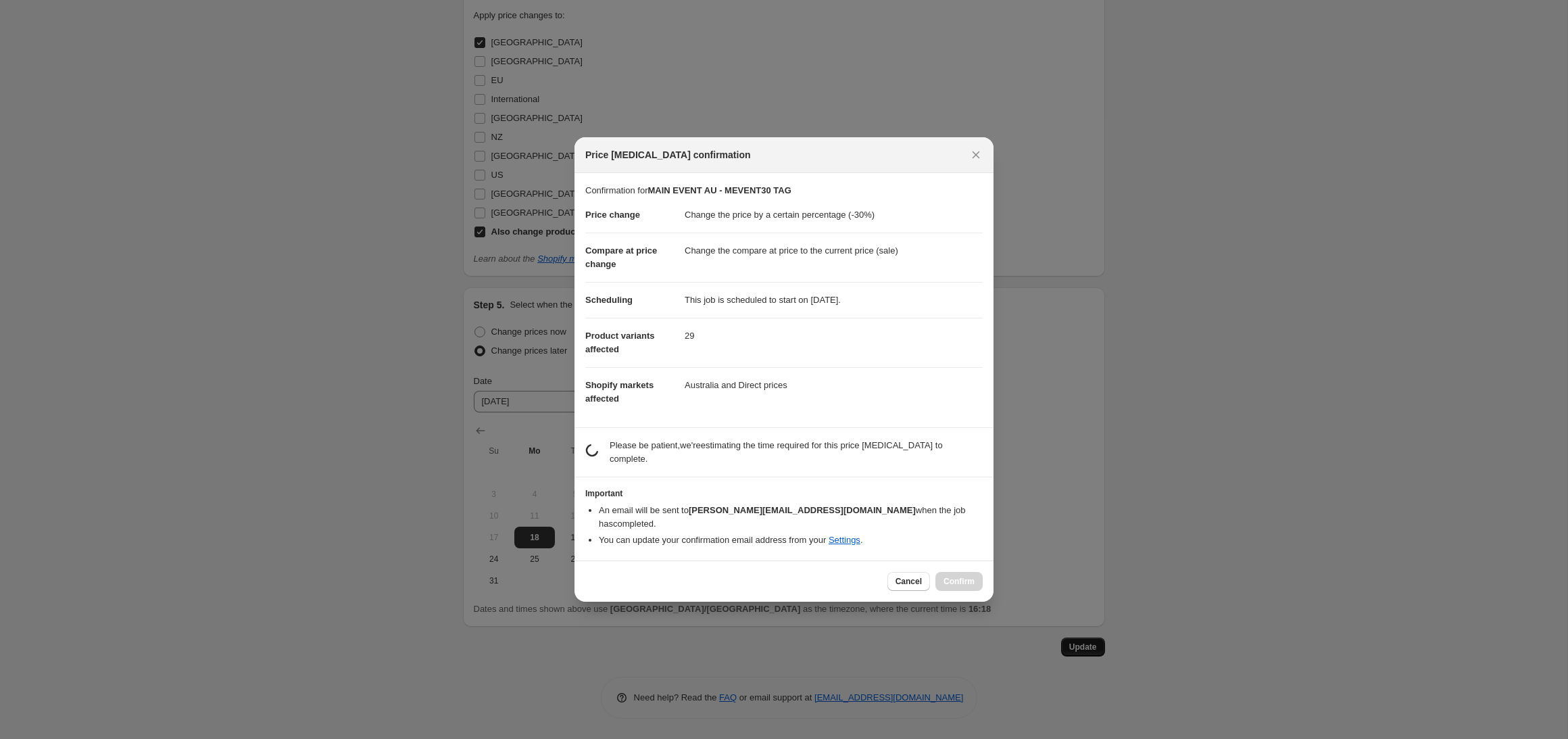
scroll to position [0, 0]
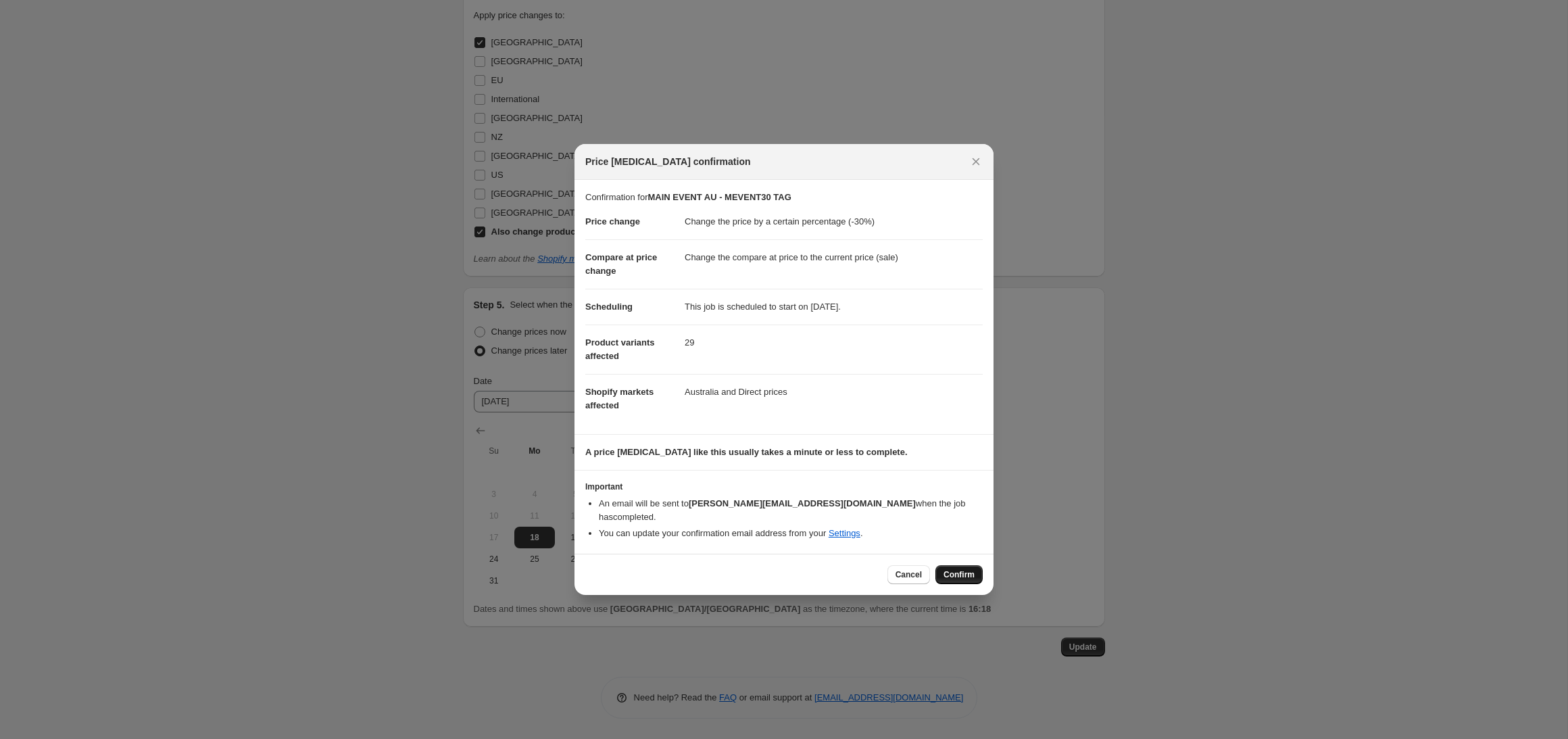
click at [956, 570] on span "Confirm" at bounding box center [960, 574] width 31 height 11
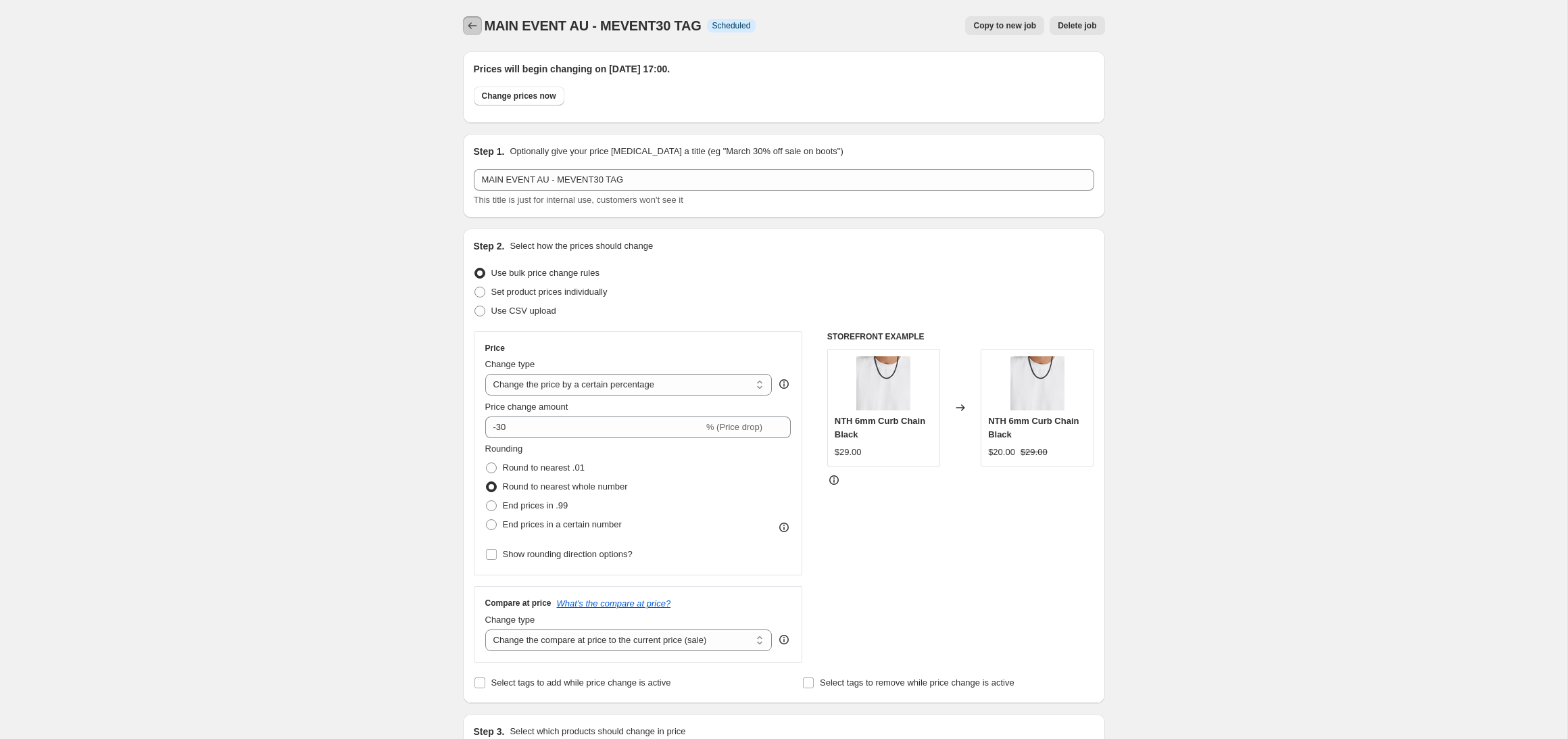
click at [473, 21] on icon "Price change jobs" at bounding box center [472, 25] width 14 height 14
